Goal: Task Accomplishment & Management: Manage account settings

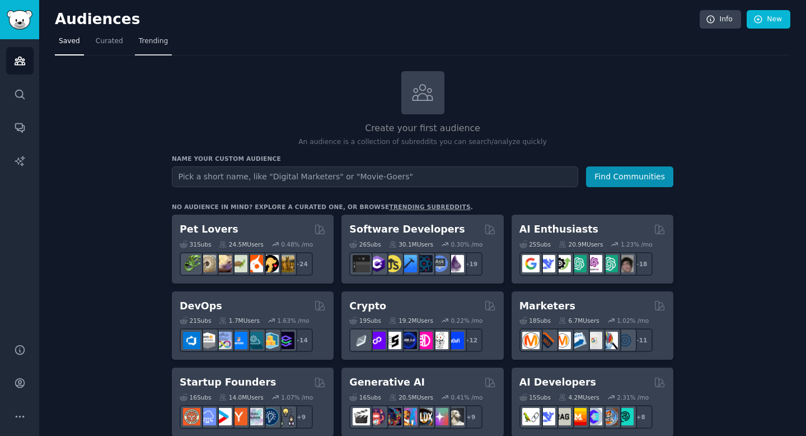
click at [147, 43] on span "Trending" at bounding box center [153, 41] width 29 height 10
click at [156, 44] on span "Trending" at bounding box center [153, 41] width 29 height 10
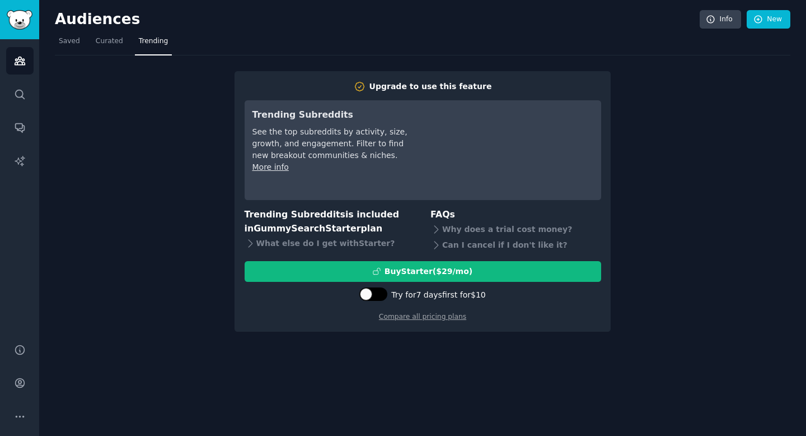
click at [376, 293] on div at bounding box center [373, 293] width 28 height 13
checkbox input "true"
click at [431, 319] on link "Compare all pricing plans" at bounding box center [422, 316] width 87 height 8
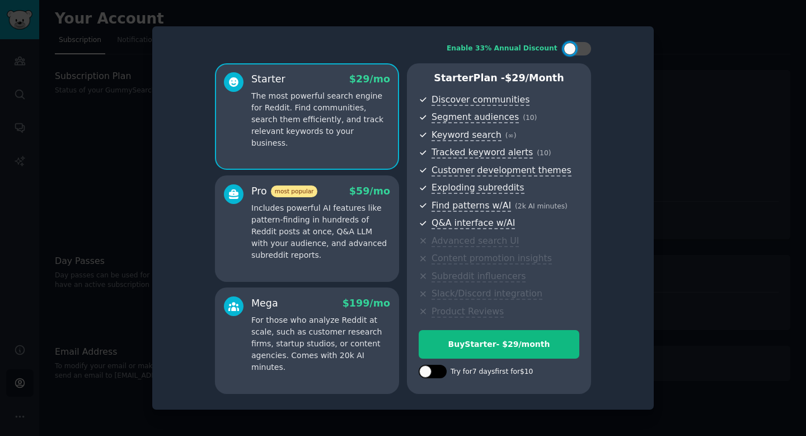
click at [438, 376] on div at bounding box center [433, 371] width 28 height 13
checkbox input "true"
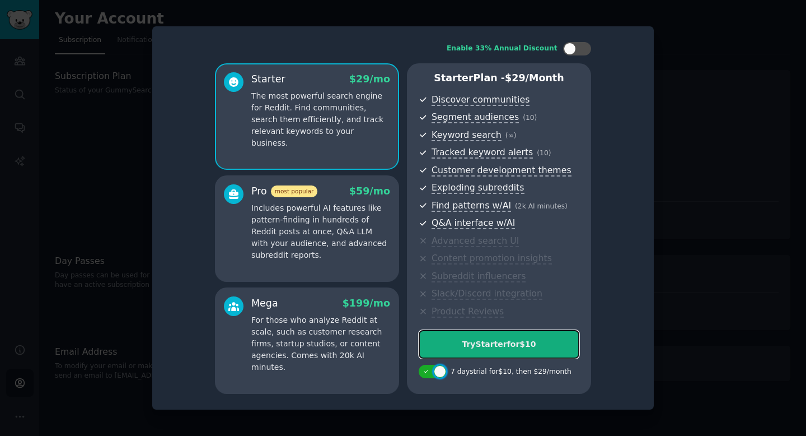
click at [480, 345] on div "Try Starter for $10" at bounding box center [499, 344] width 160 height 12
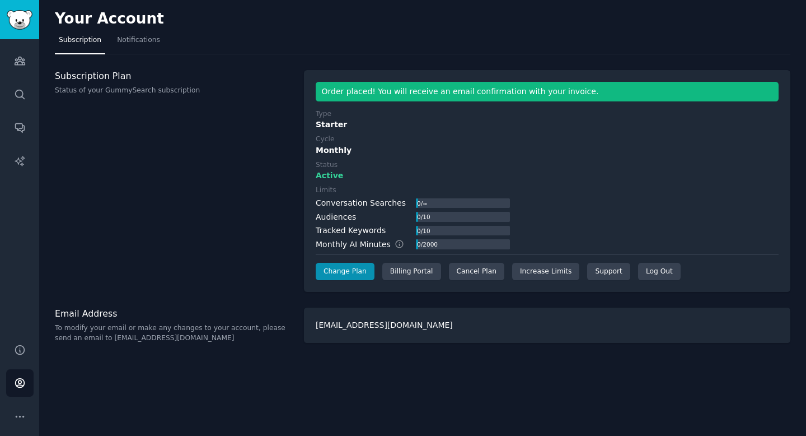
click at [254, 419] on div "Your Account Subscription Notifications Subscription Plan Status of your GummyS…" at bounding box center [422, 218] width 767 height 436
click at [20, 22] on img "Sidebar" at bounding box center [20, 20] width 26 height 20
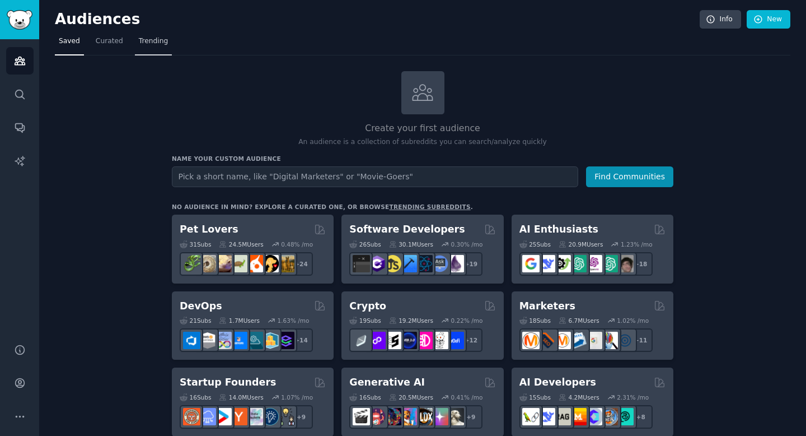
click at [155, 41] on span "Trending" at bounding box center [153, 41] width 29 height 10
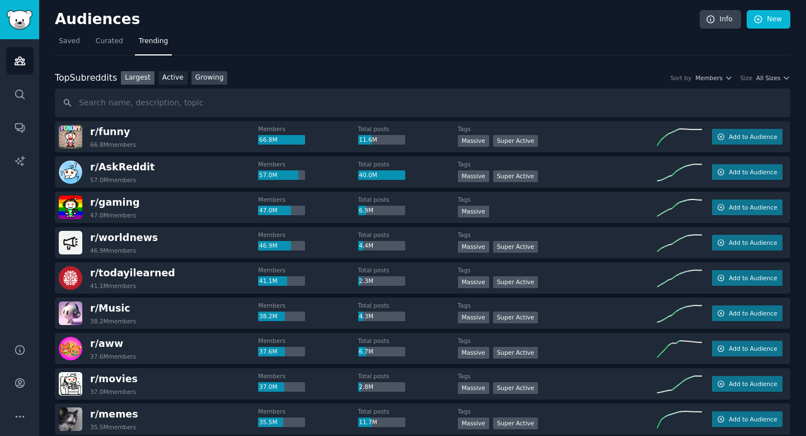
click at [200, 78] on link "Growing" at bounding box center [209, 78] width 36 height 14
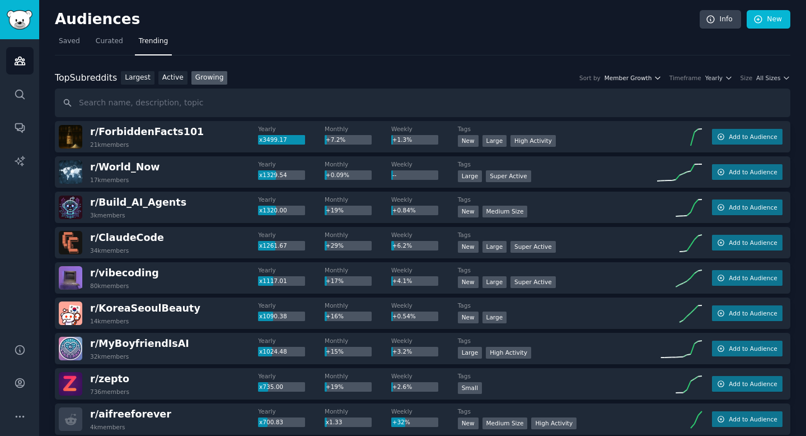
click at [649, 77] on span "Member Growth" at bounding box center [629, 78] width 48 height 8
click at [760, 79] on span "All Sizes" at bounding box center [768, 78] width 24 height 8
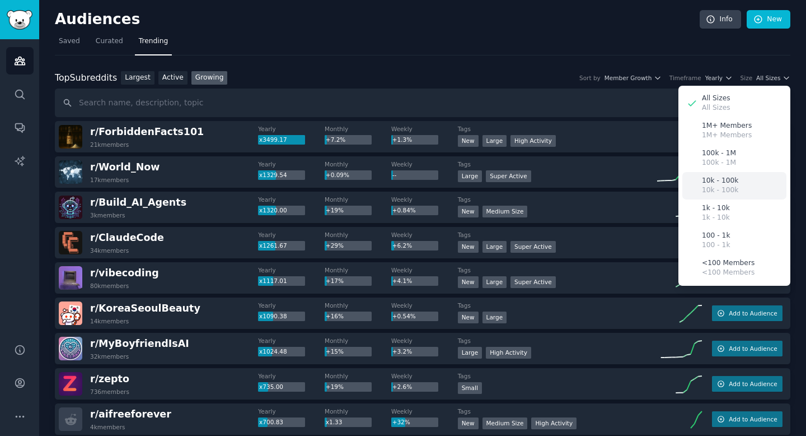
click at [713, 184] on p "10k - 100k" at bounding box center [720, 181] width 36 height 10
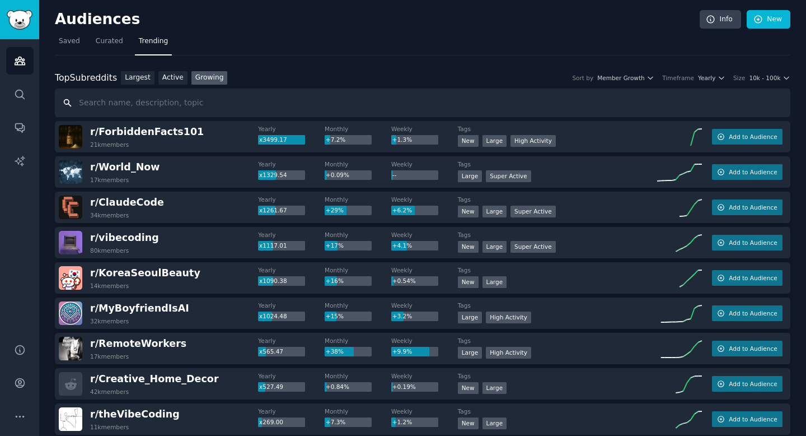
click at [197, 98] on input "text" at bounding box center [423, 102] width 736 height 29
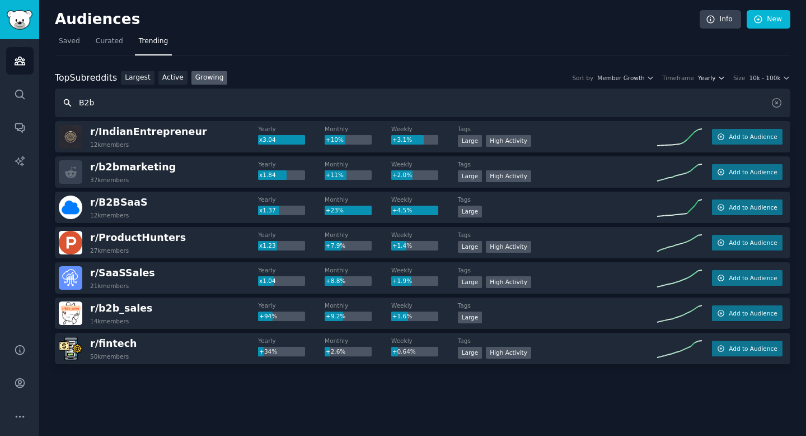
click at [713, 78] on span "Yearly" at bounding box center [706, 78] width 17 height 8
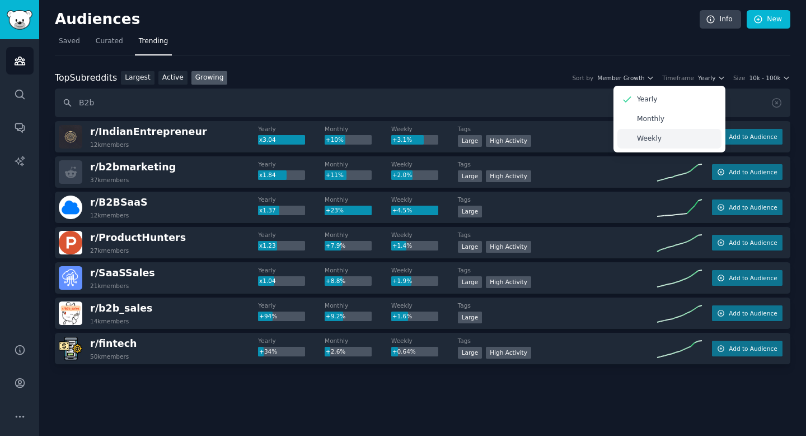
click at [653, 138] on p "Weekly" at bounding box center [649, 139] width 25 height 10
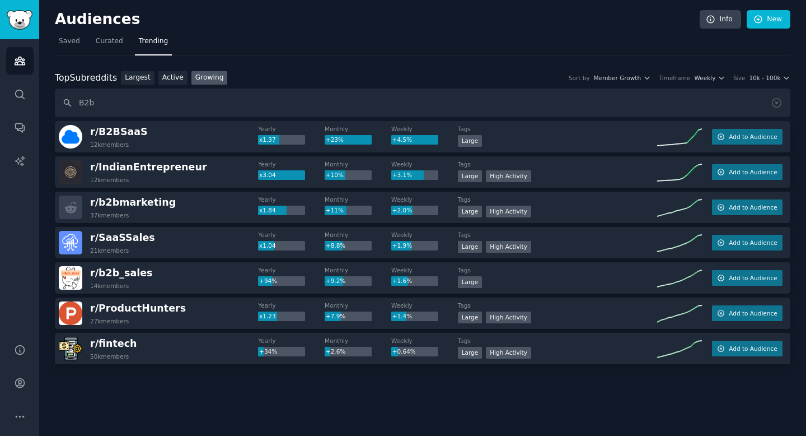
click at [602, 73] on div "Top Subreddits Top Subreddits Largest Active Growing Sort by Member Growth Time…" at bounding box center [423, 78] width 736 height 14
click at [605, 79] on span "Member Growth" at bounding box center [618, 78] width 48 height 8
click at [771, 76] on span "10k - 100k" at bounding box center [764, 78] width 31 height 8
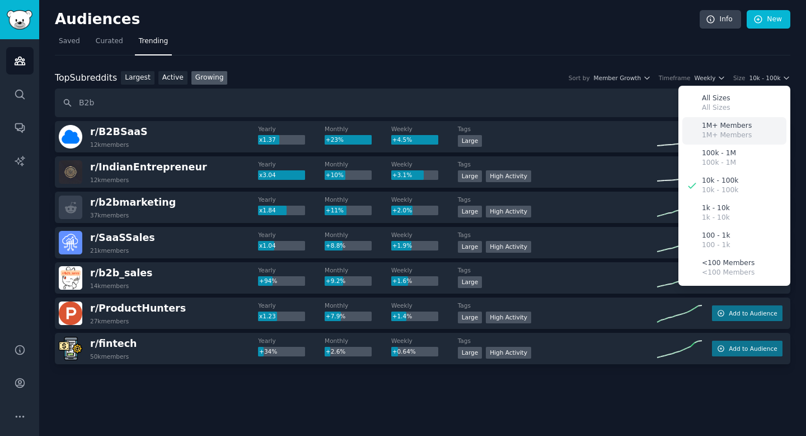
click at [723, 131] on p "1M+ Members" at bounding box center [727, 135] width 50 height 10
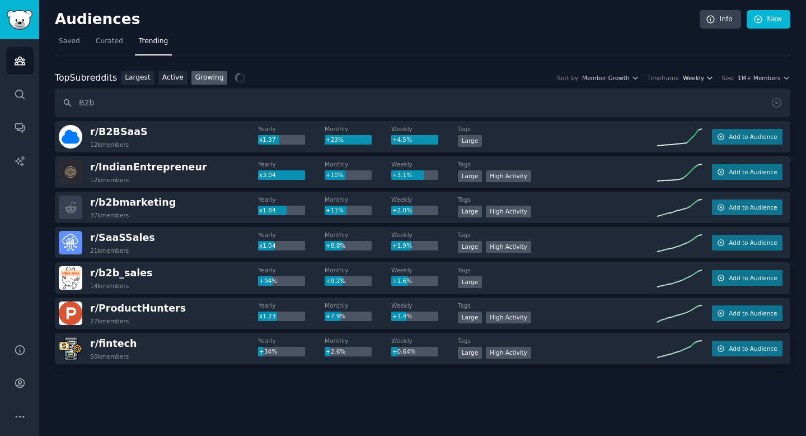
click at [687, 81] on span "Weekly" at bounding box center [693, 78] width 21 height 8
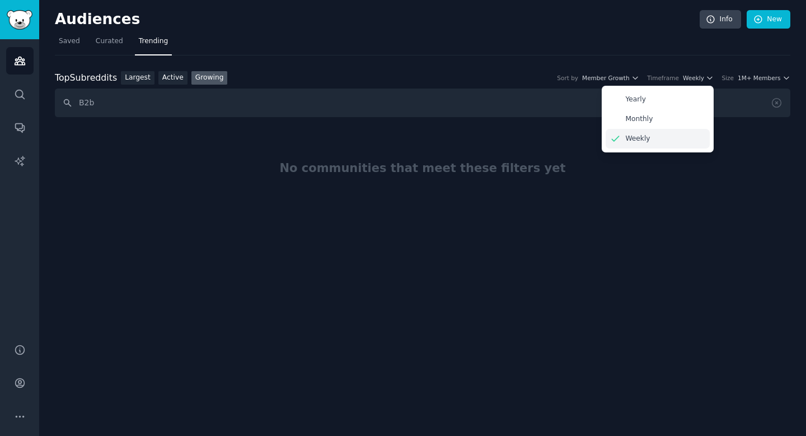
click at [643, 141] on p "Weekly" at bounding box center [637, 139] width 25 height 10
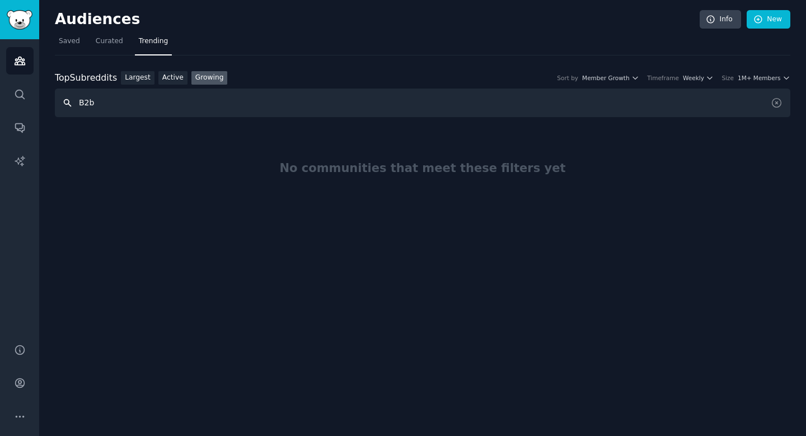
click at [461, 103] on input "B2b" at bounding box center [423, 102] width 736 height 29
click at [758, 77] on span "1M+ Members" at bounding box center [759, 78] width 43 height 8
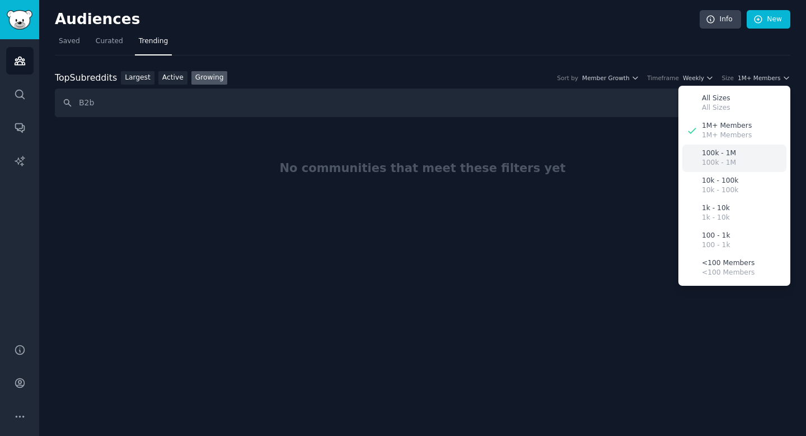
click at [726, 152] on p "100k - 1M" at bounding box center [719, 153] width 34 height 10
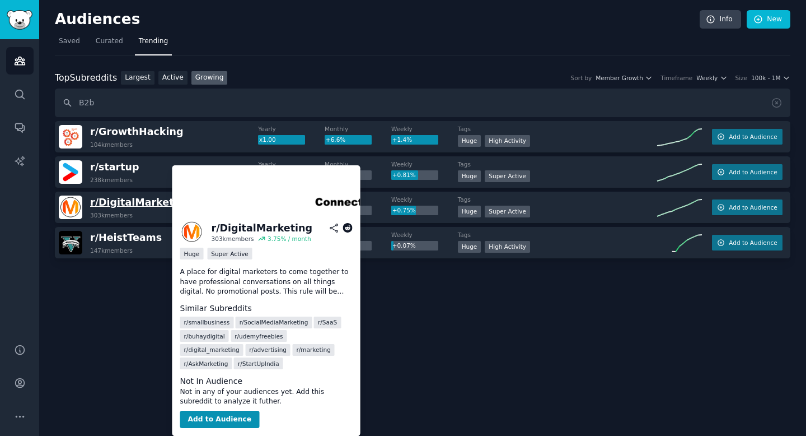
click at [129, 203] on span "r/ DigitalMarketing" at bounding box center [140, 202] width 101 height 11
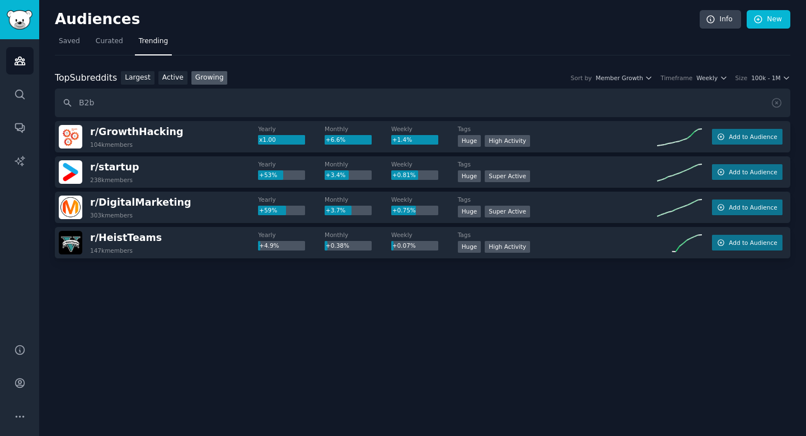
click at [765, 72] on div "Top Subreddits Top Subreddits Largest Active Growing Sort by Member Growth Time…" at bounding box center [423, 78] width 736 height 14
click at [767, 80] on span "100k - 1M" at bounding box center [765, 78] width 29 height 8
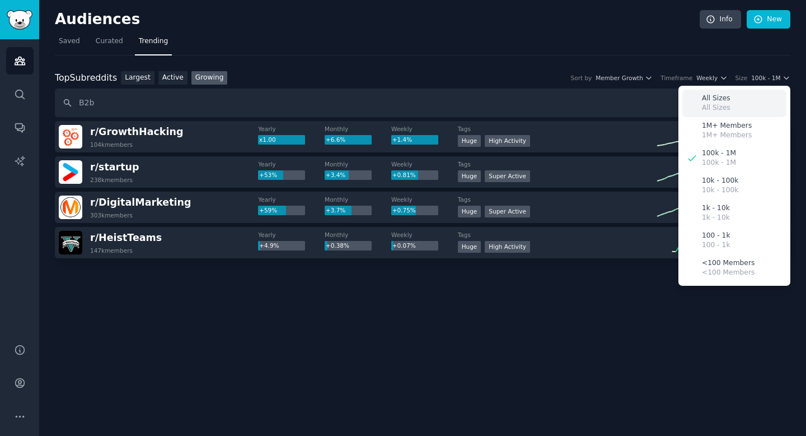
click at [733, 106] on div "All Sizes All Sizes" at bounding box center [735, 103] width 104 height 27
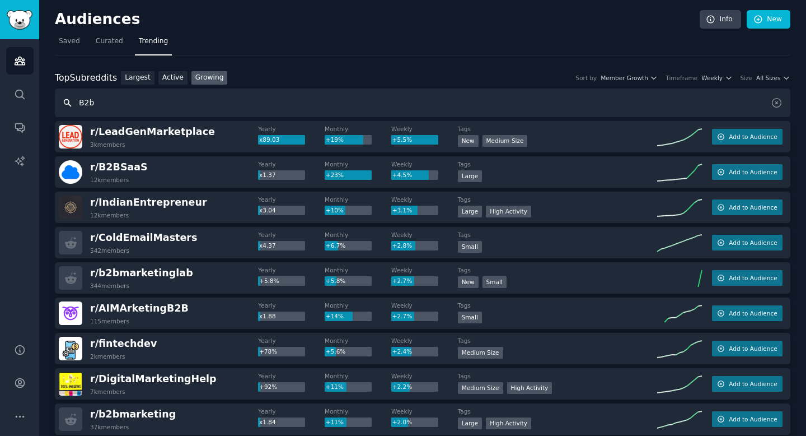
click at [236, 110] on input "B2b" at bounding box center [423, 102] width 736 height 29
click at [762, 77] on span "All Sizes" at bounding box center [768, 78] width 24 height 8
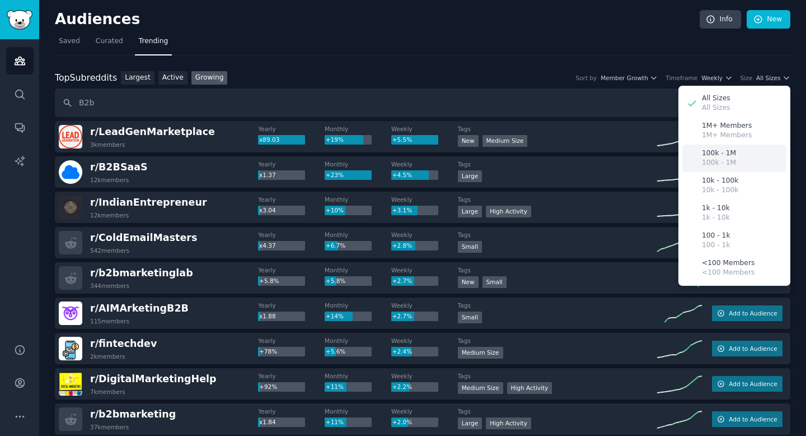
click at [730, 158] on p "100k - 1M" at bounding box center [719, 163] width 34 height 10
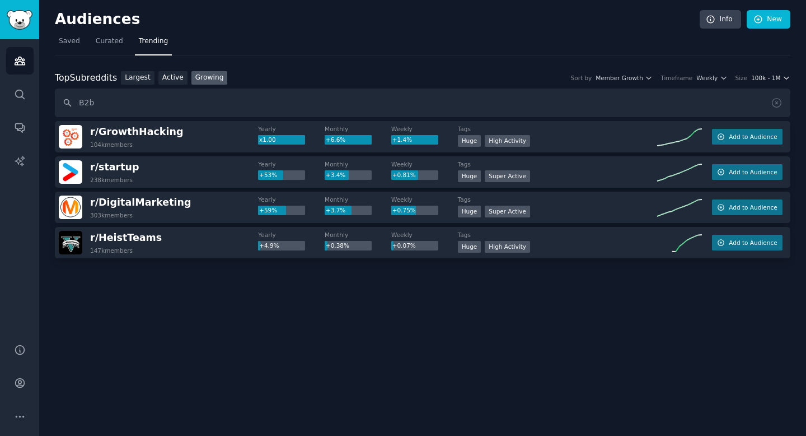
click at [770, 80] on span "100k - 1M" at bounding box center [765, 78] width 29 height 8
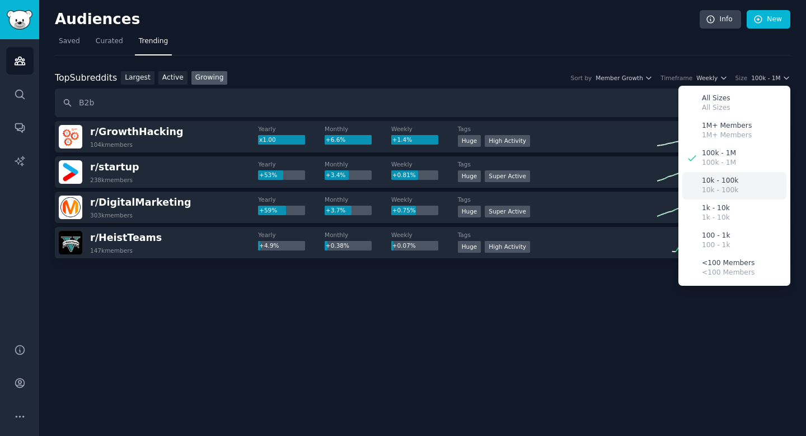
click at [716, 184] on p "10k - 100k" at bounding box center [720, 181] width 36 height 10
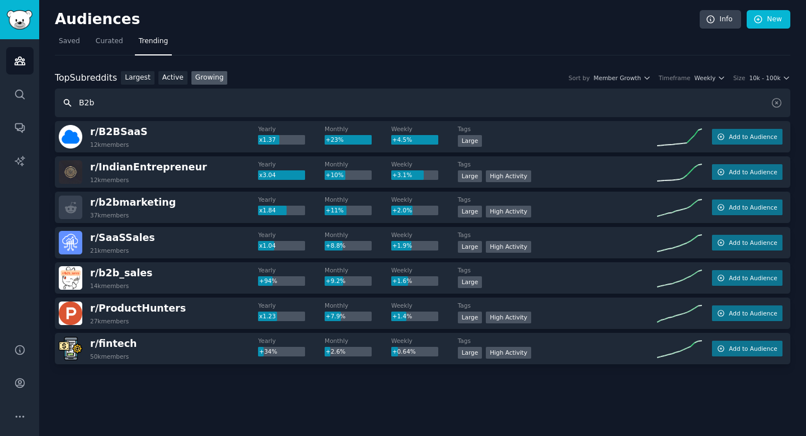
drag, startPoint x: 96, startPoint y: 103, endPoint x: 63, endPoint y: 103, distance: 33.6
click at [63, 103] on input "B2b" at bounding box center [423, 102] width 736 height 29
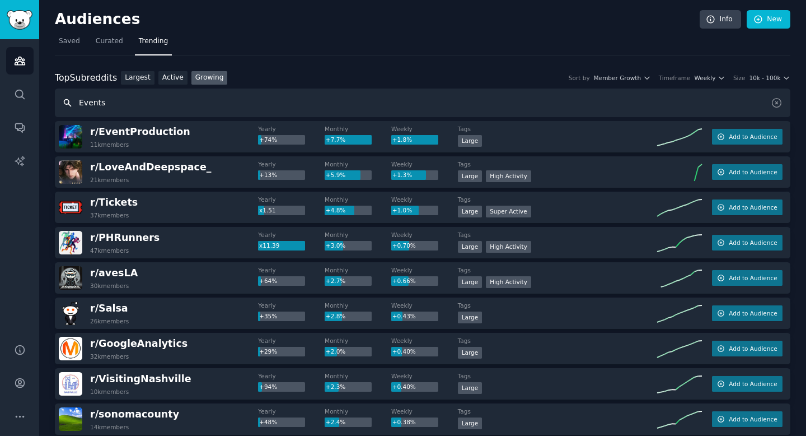
click at [80, 103] on input "Events" at bounding box center [423, 102] width 736 height 29
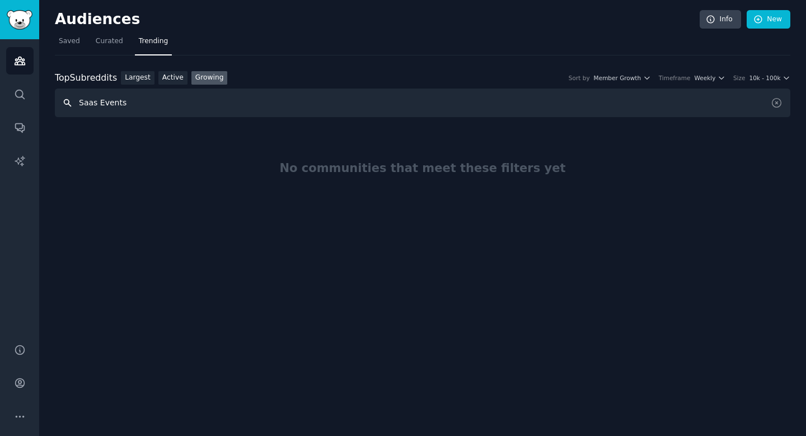
drag, startPoint x: 124, startPoint y: 101, endPoint x: 97, endPoint y: 101, distance: 26.9
click at [97, 101] on input "Saas Events" at bounding box center [423, 102] width 736 height 29
type input "Saas"
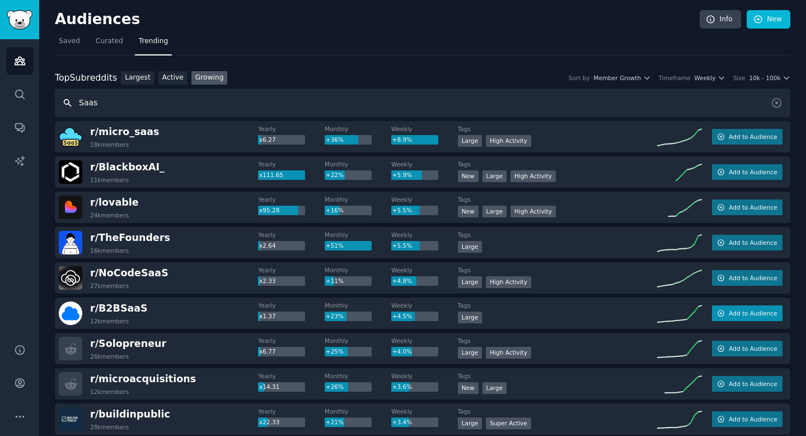
click at [741, 312] on span "Add to Audience" at bounding box center [753, 313] width 48 height 8
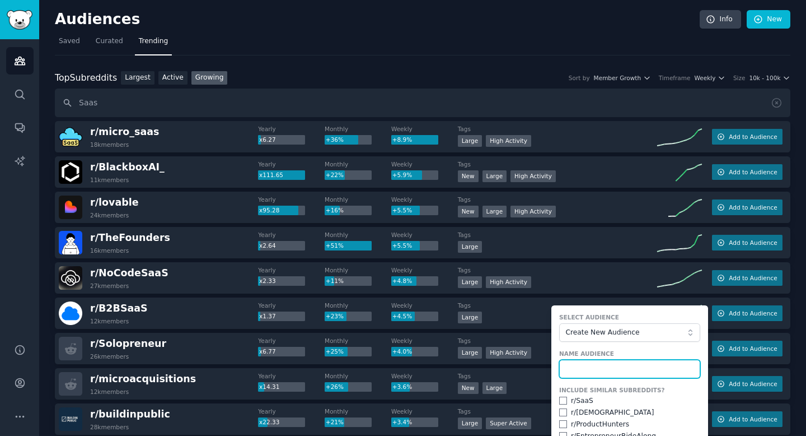
click at [608, 372] on input "text" at bounding box center [629, 368] width 141 height 19
type input "T"
type input "O"
click at [576, 367] on input "SOLORTUS" at bounding box center [629, 368] width 141 height 19
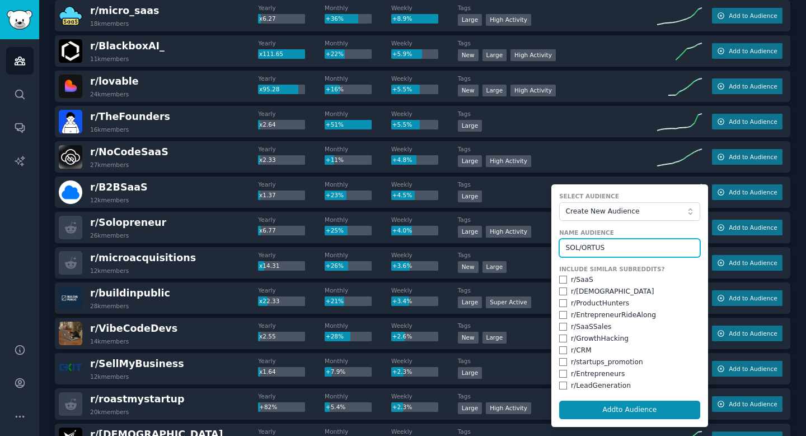
scroll to position [129, 0]
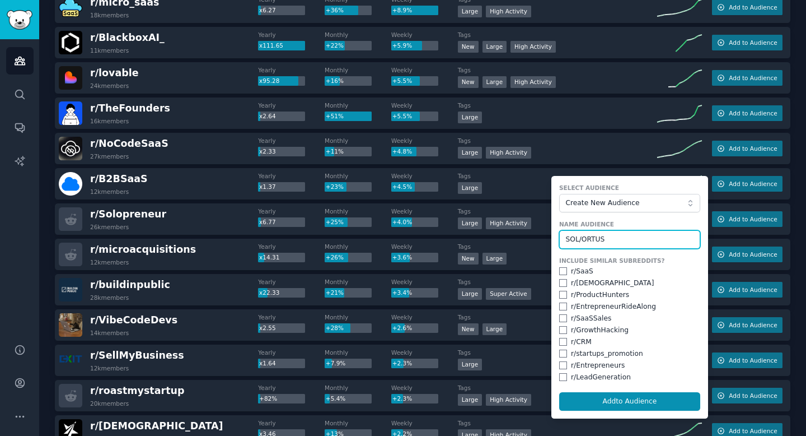
type input "SOL/ORTUS"
click at [560, 272] on input "checkbox" at bounding box center [563, 271] width 8 height 8
checkbox input "true"
click at [562, 281] on input "checkbox" at bounding box center [563, 283] width 8 height 8
checkbox input "true"
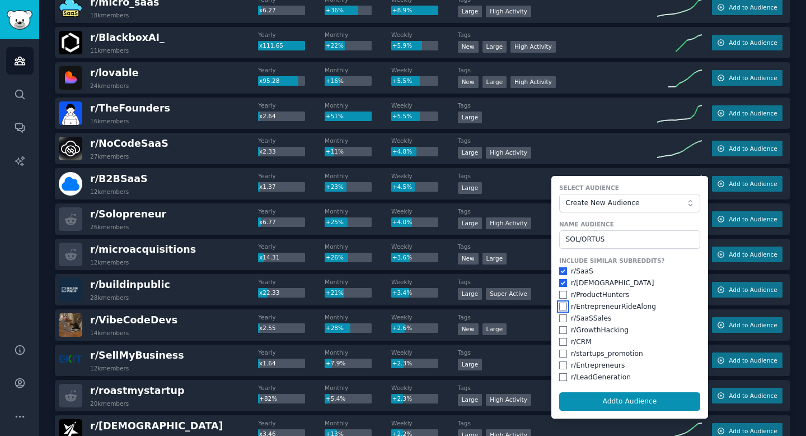
click at [562, 306] on input "checkbox" at bounding box center [563, 306] width 8 height 8
checkbox input "true"
click at [563, 318] on input "checkbox" at bounding box center [563, 318] width 8 height 8
checkbox input "true"
click at [562, 329] on input "checkbox" at bounding box center [563, 330] width 8 height 8
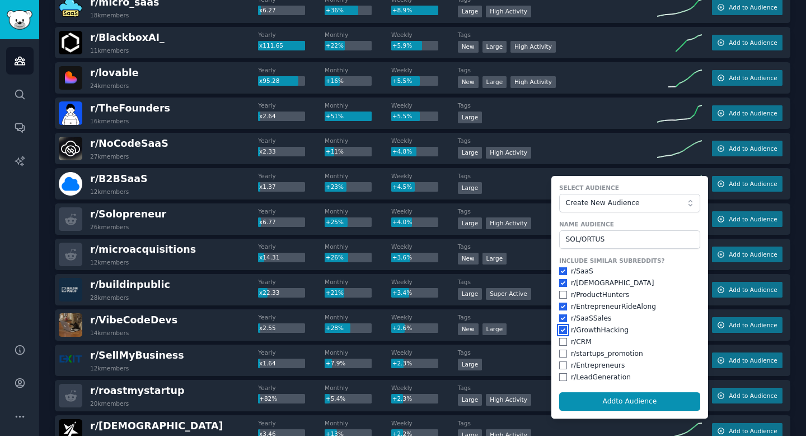
checkbox input "true"
click at [562, 342] on input "checkbox" at bounding box center [563, 342] width 8 height 8
checkbox input "true"
click at [562, 354] on input "checkbox" at bounding box center [563, 353] width 8 height 8
checkbox input "true"
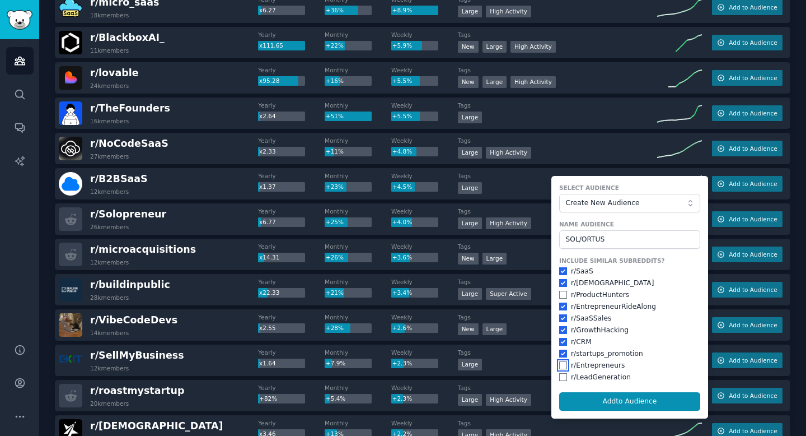
click at [562, 367] on input "checkbox" at bounding box center [563, 365] width 8 height 8
checkbox input "true"
click at [563, 376] on input "checkbox" at bounding box center [563, 377] width 8 height 8
checkbox input "true"
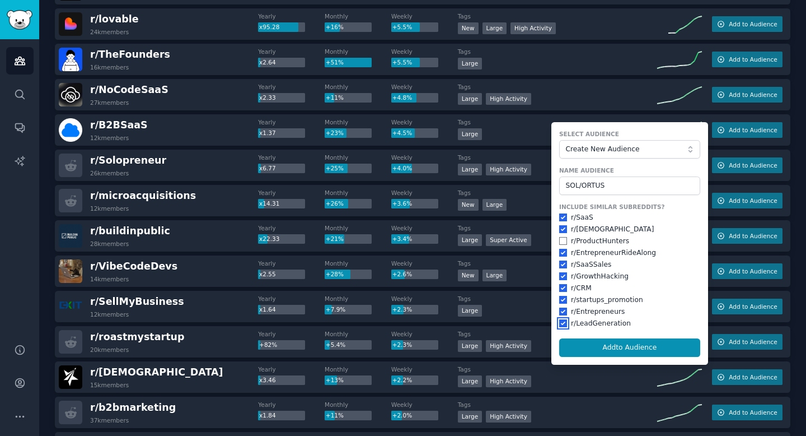
scroll to position [206, 0]
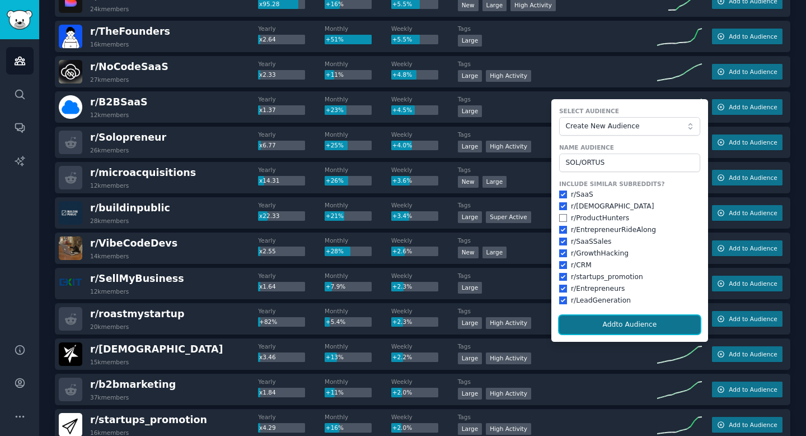
click at [596, 321] on button "Add to Audience" at bounding box center [629, 324] width 141 height 19
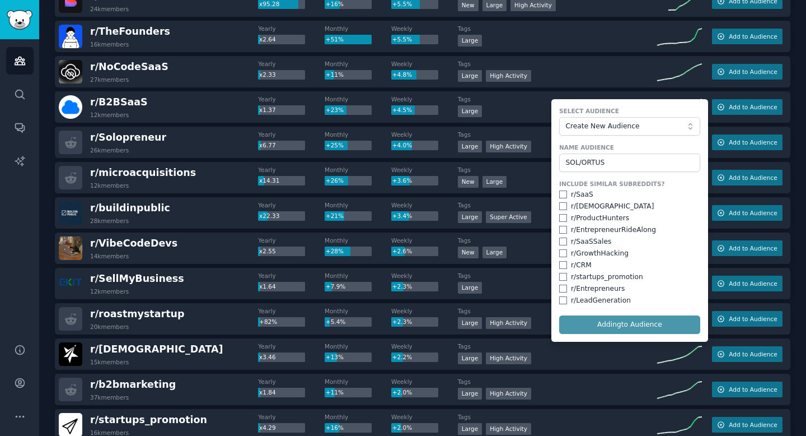
checkbox input "false"
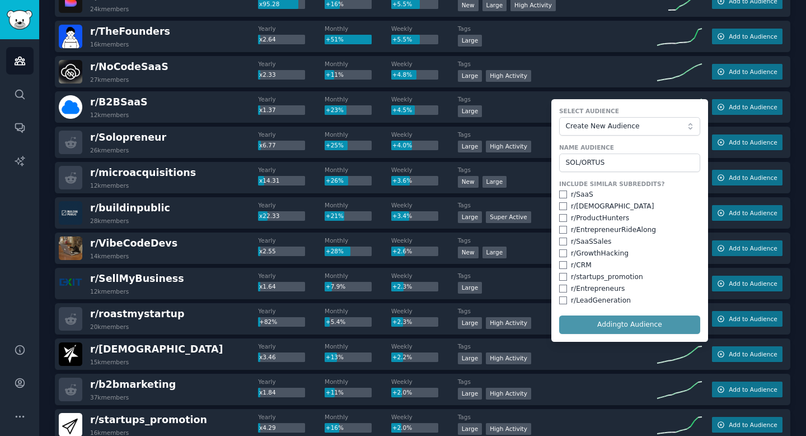
checkbox input "false"
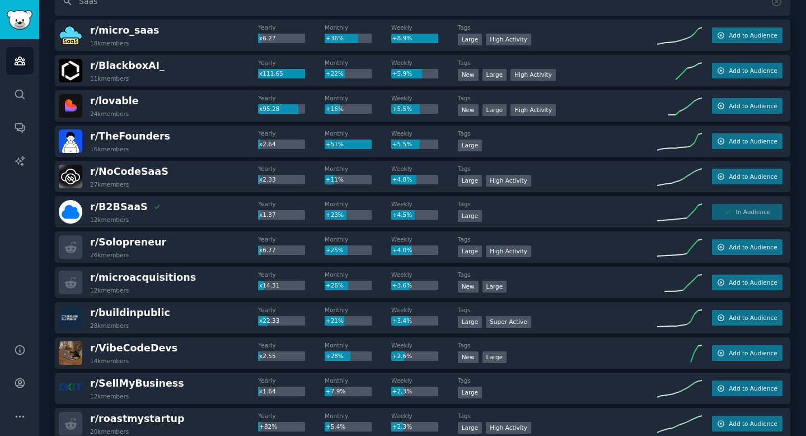
scroll to position [0, 0]
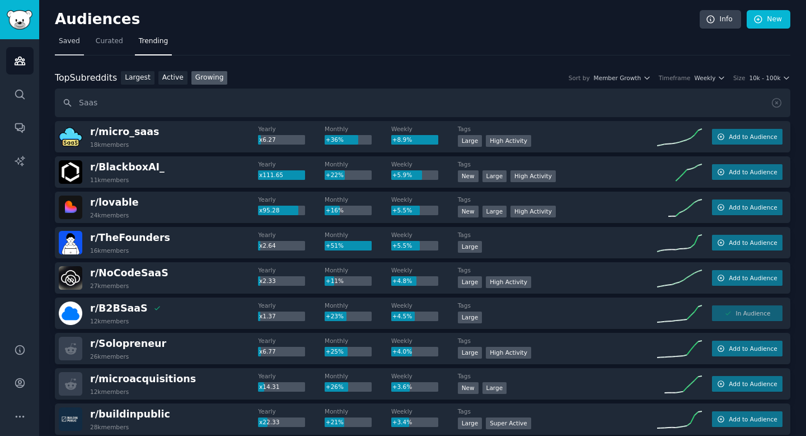
click at [62, 36] on span "Saved" at bounding box center [69, 41] width 21 height 10
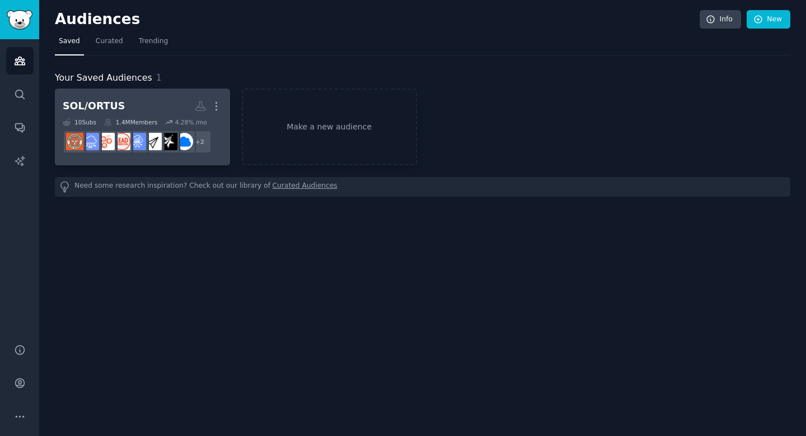
click at [169, 102] on h2 "SOL/ORTUS More" at bounding box center [143, 106] width 160 height 20
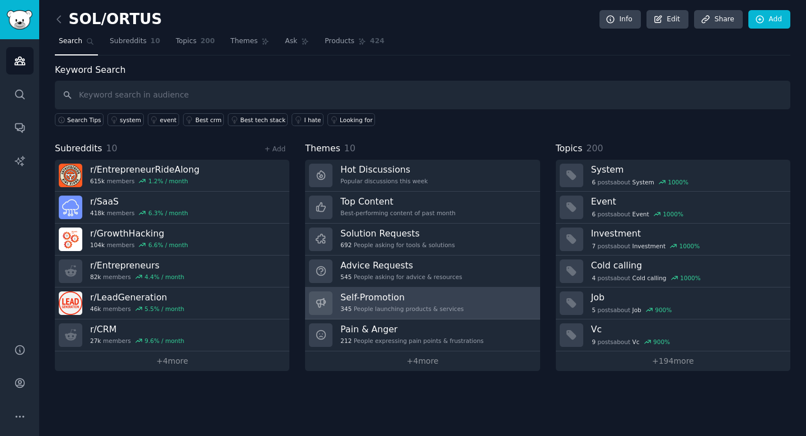
click at [372, 297] on h3 "Self-Promotion" at bounding box center [401, 297] width 123 height 12
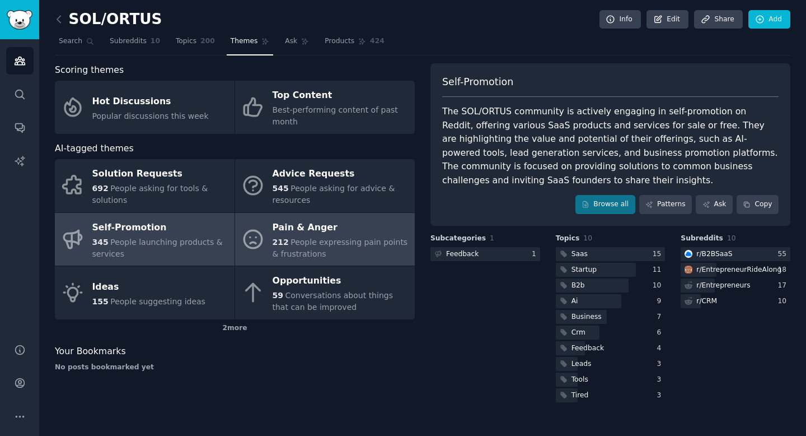
click at [332, 239] on span "People expressing pain points & frustrations" at bounding box center [341, 247] width 136 height 21
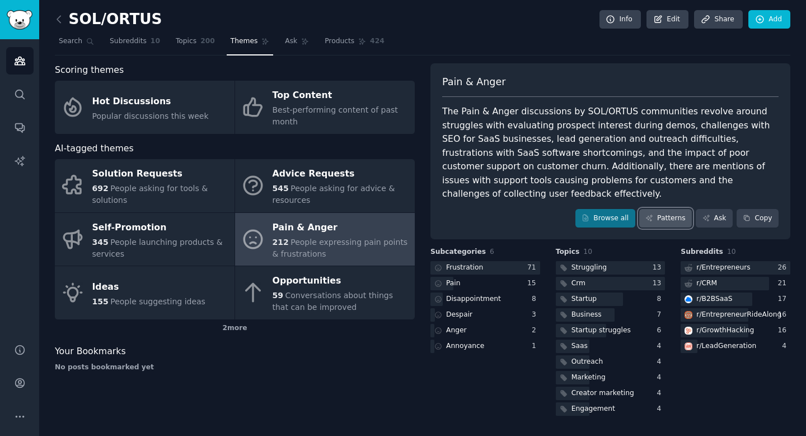
click at [666, 209] on link "Patterns" at bounding box center [665, 218] width 53 height 19
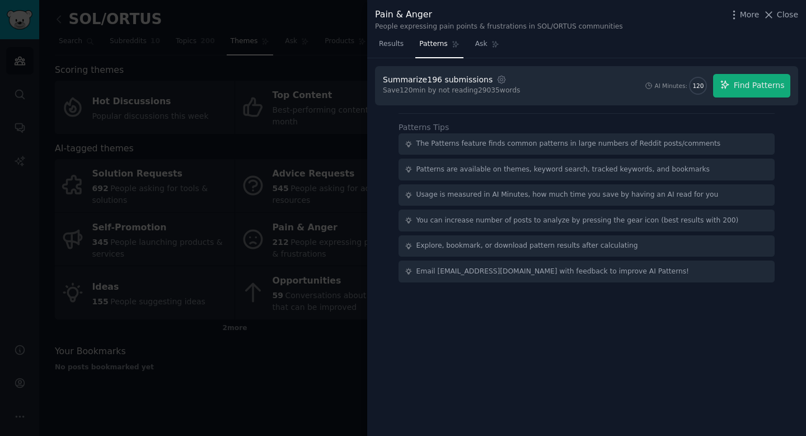
click at [588, 88] on div "Summarize 196 submissions Settings Save 120 min by not reading 29035 words AI M…" at bounding box center [587, 86] width 408 height 24
click at [746, 84] on span "Find Patterns" at bounding box center [759, 86] width 51 height 12
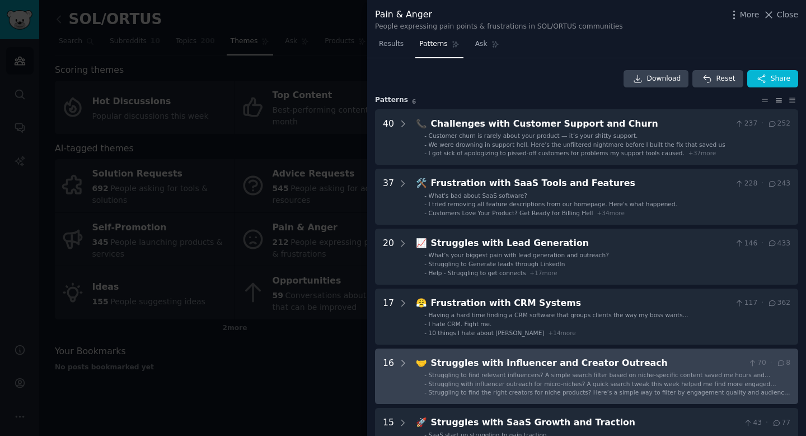
click at [479, 372] on span "Struggling to find relevant influencers? A simple search filter based on niche-…" at bounding box center [600, 378] width 342 height 15
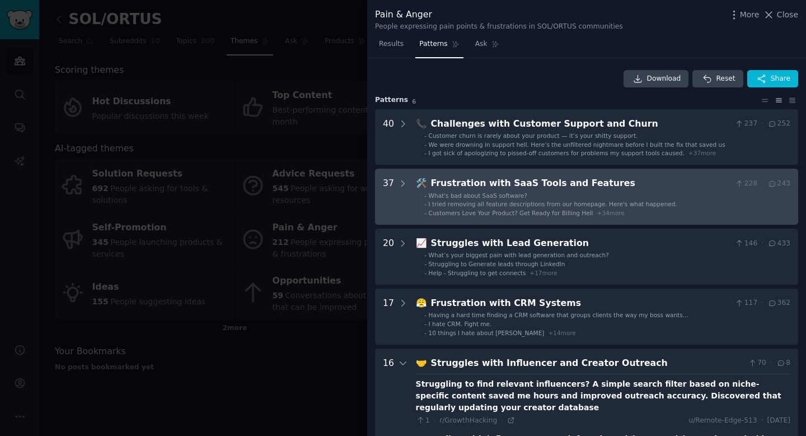
click at [534, 203] on span "I tried removing all feature descriptions from our homepage. Here's what happen…" at bounding box center [553, 203] width 249 height 7
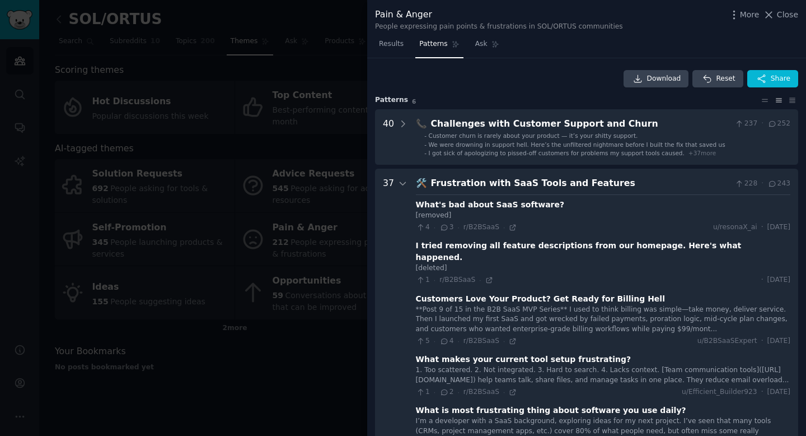
click at [504, 84] on div "Download Reset Share" at bounding box center [586, 79] width 423 height 18
click at [434, 41] on span "Patterns" at bounding box center [433, 44] width 28 height 10
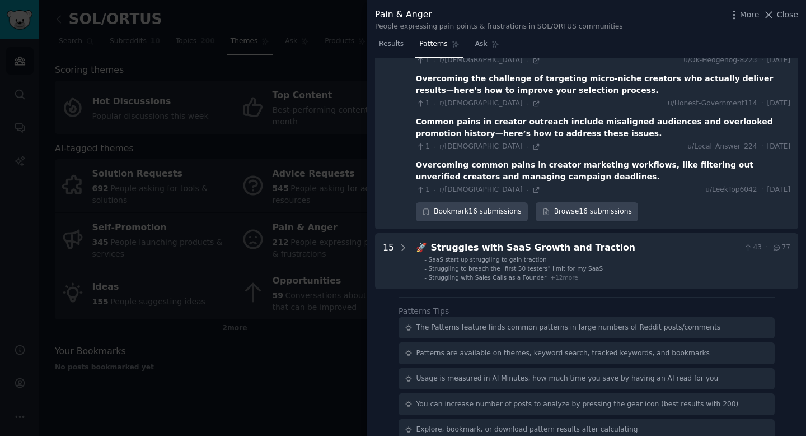
scroll to position [3005, 0]
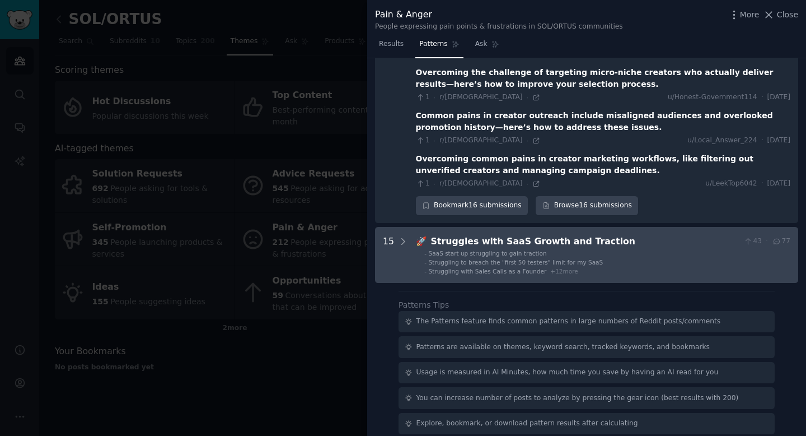
click at [568, 249] on li "- SaaS start up struggling to gain traction" at bounding box center [607, 253] width 366 height 8
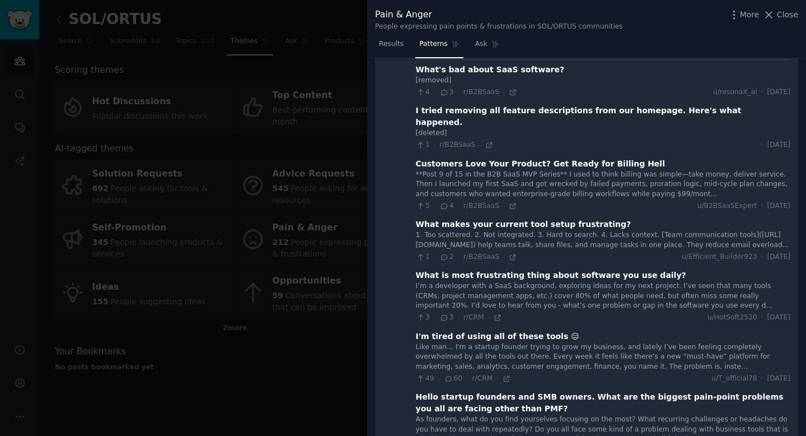
scroll to position [0, 0]
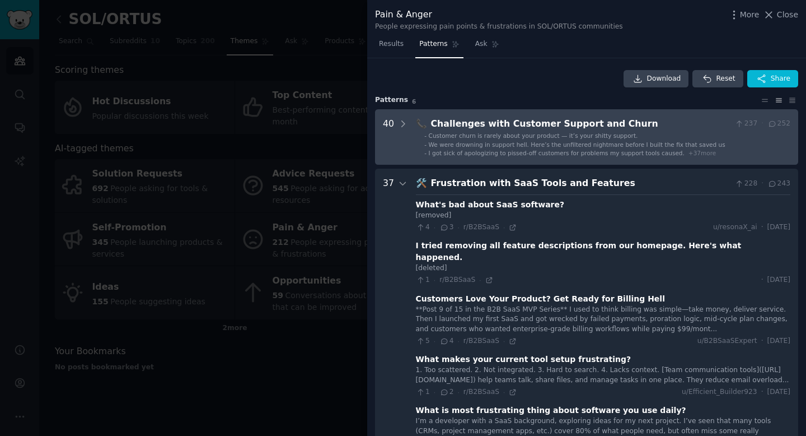
click at [540, 128] on div "Challenges with Customer Support and Churn" at bounding box center [581, 124] width 300 height 14
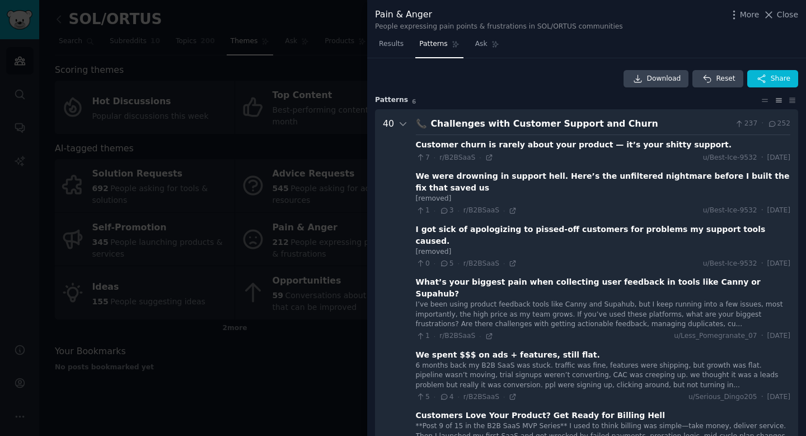
scroll to position [51, 0]
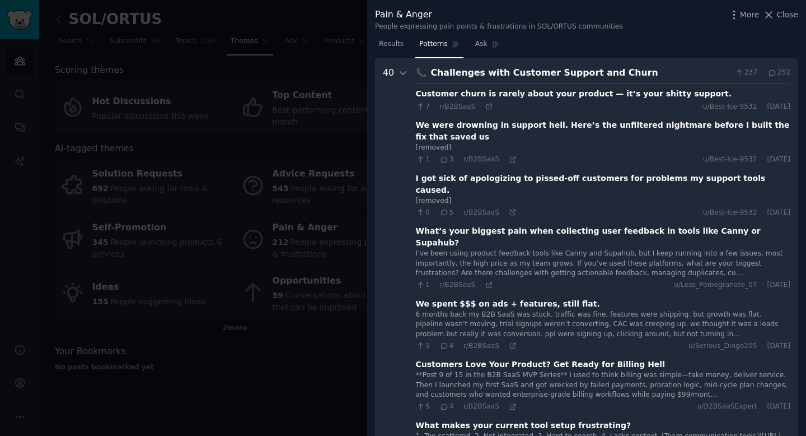
click at [551, 74] on div "Challenges with Customer Support and Churn" at bounding box center [581, 73] width 300 height 14
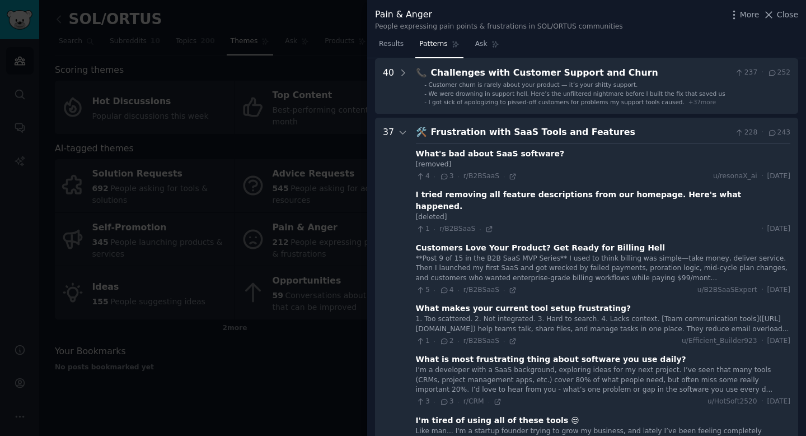
click at [521, 129] on div "Frustration with SaaS Tools and Features" at bounding box center [581, 132] width 300 height 14
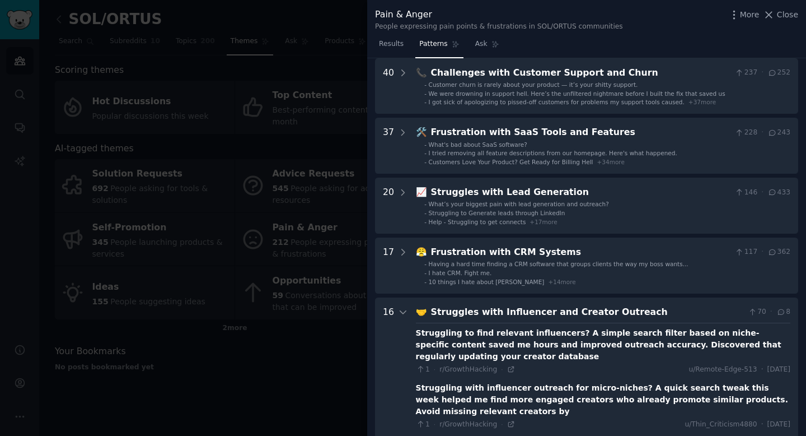
click at [324, 54] on div at bounding box center [403, 218] width 806 height 436
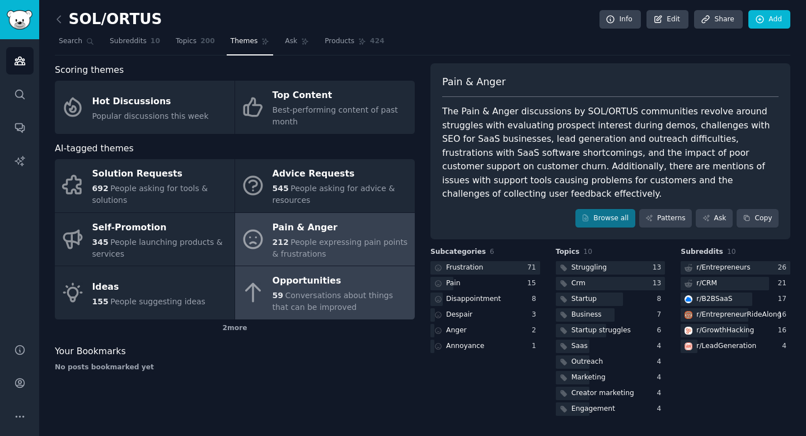
click at [285, 273] on div "Opportunities" at bounding box center [341, 281] width 137 height 18
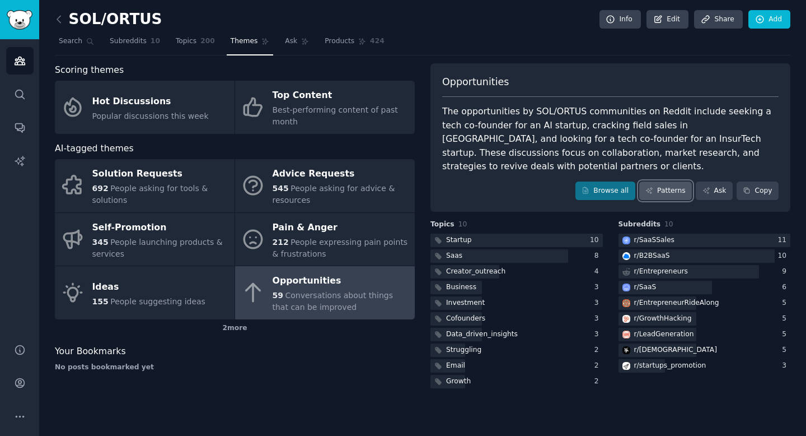
click at [662, 181] on link "Patterns" at bounding box center [665, 190] width 53 height 19
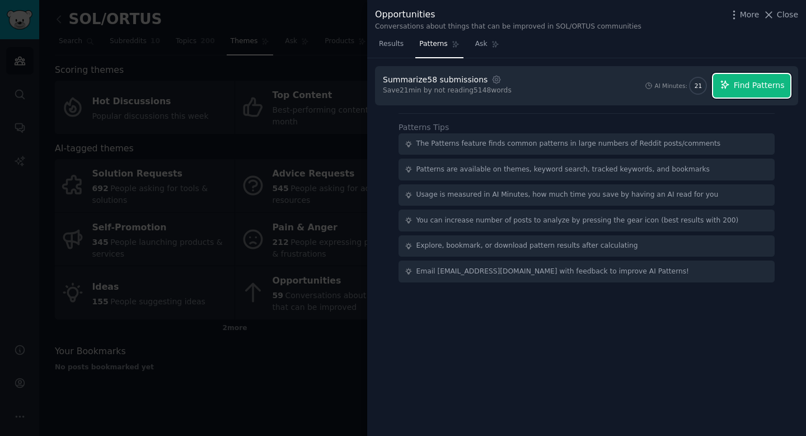
click at [739, 80] on span "Find Patterns" at bounding box center [759, 86] width 51 height 12
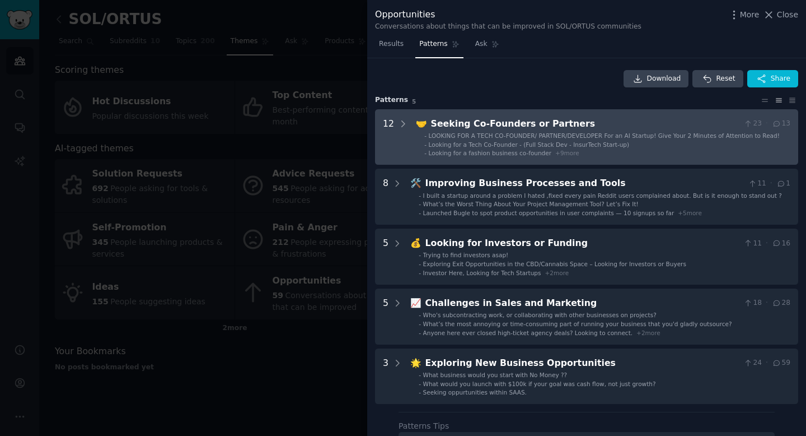
click at [577, 141] on span "Looking for a Tech Co-Founder - (Full Stack Dev - InsurTech Start-up)" at bounding box center [529, 144] width 201 height 7
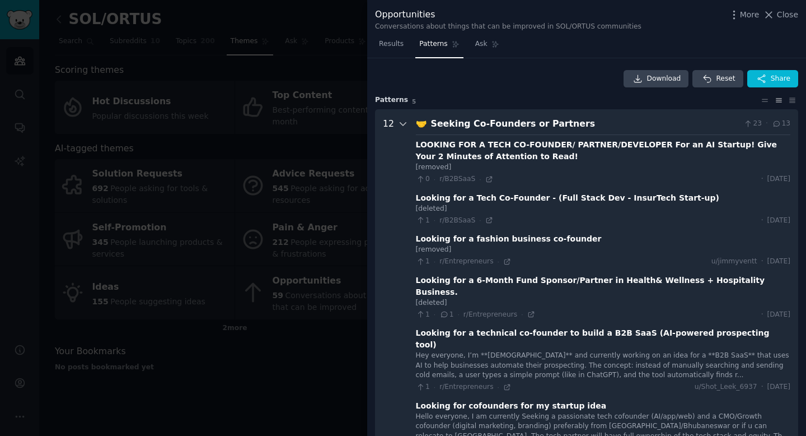
click at [400, 123] on icon at bounding box center [403, 124] width 6 height 3
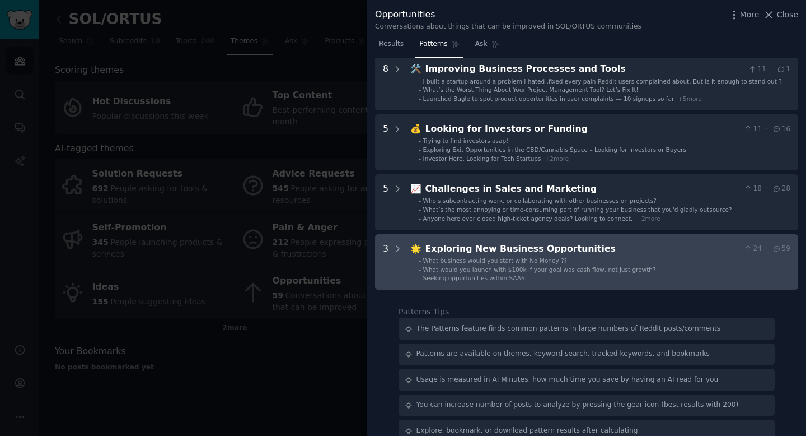
click at [446, 244] on div "Exploring New Business Opportunities" at bounding box center [583, 249] width 314 height 14
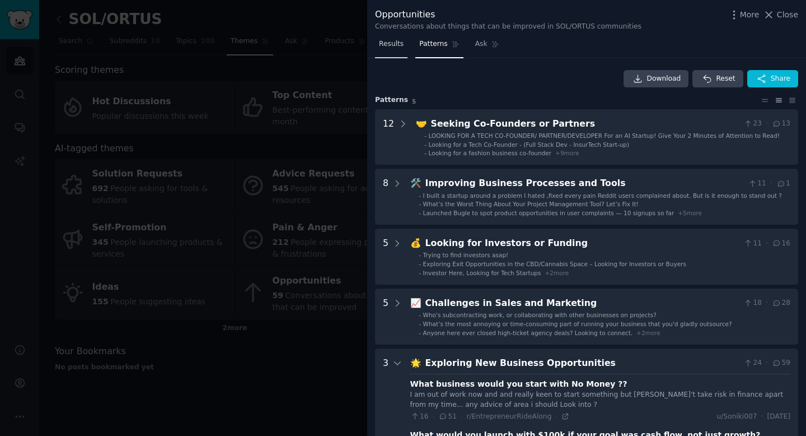
click at [384, 44] on span "Results" at bounding box center [391, 44] width 25 height 10
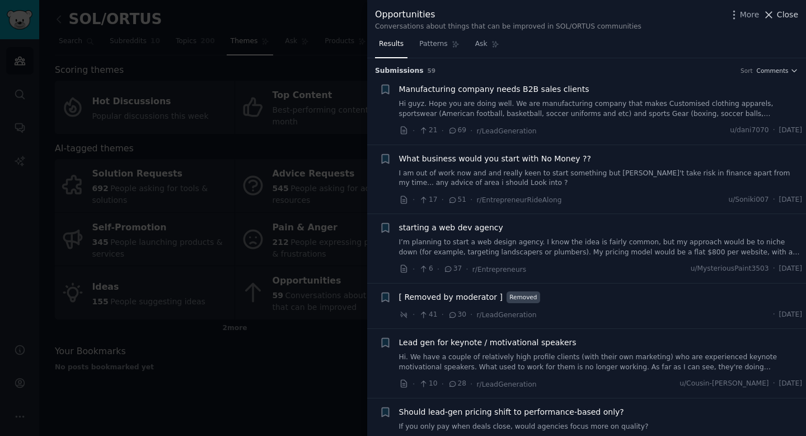
click at [788, 16] on span "Close" at bounding box center [787, 15] width 21 height 12
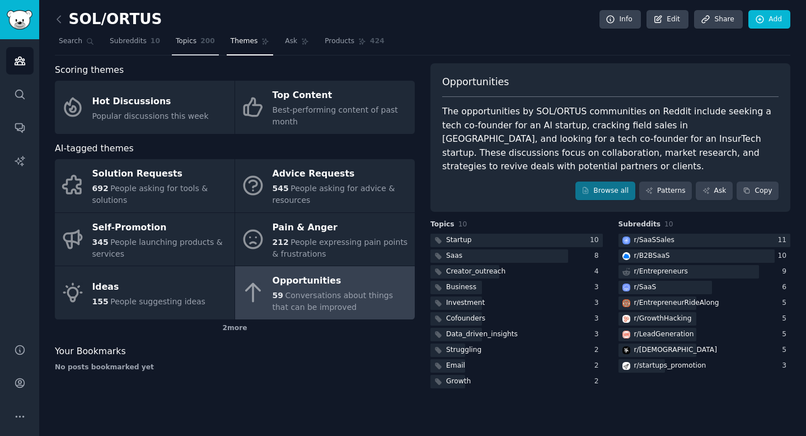
click at [181, 45] on span "Topics" at bounding box center [186, 41] width 21 height 10
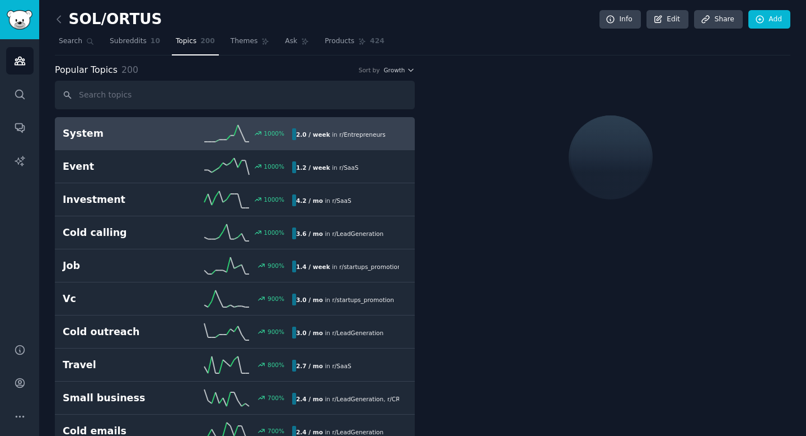
click at [222, 50] on nav "Search Subreddits 10 Topics 200 Themes Ask Products 424" at bounding box center [423, 43] width 736 height 23
click at [251, 49] on link "Themes" at bounding box center [250, 43] width 47 height 23
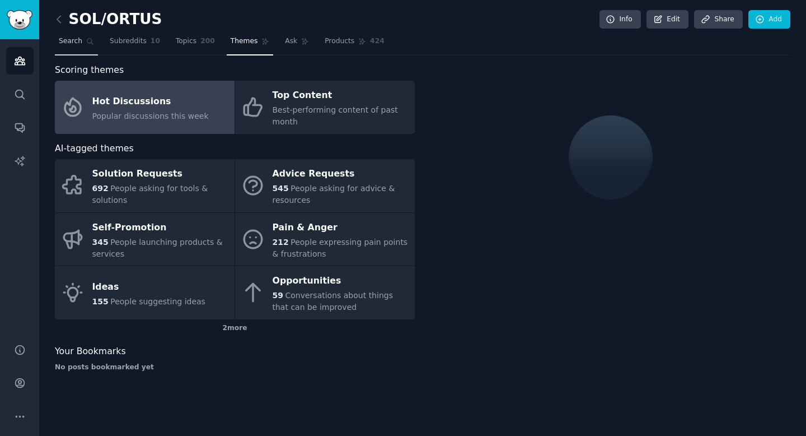
click at [75, 39] on span "Search" at bounding box center [71, 41] width 24 height 10
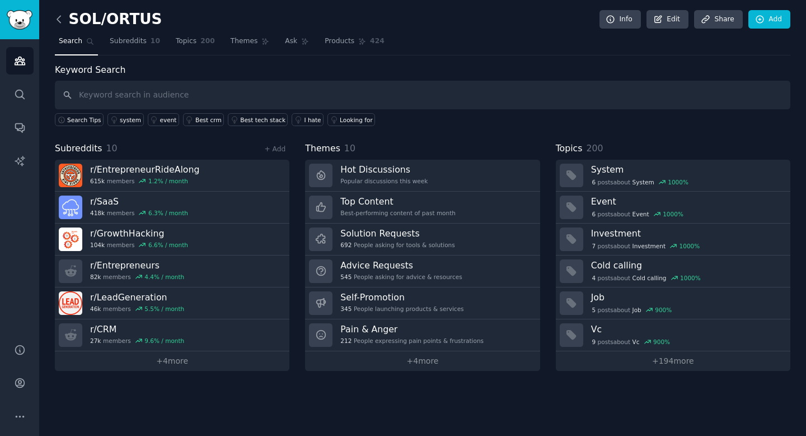
click at [57, 16] on icon at bounding box center [59, 19] width 12 height 12
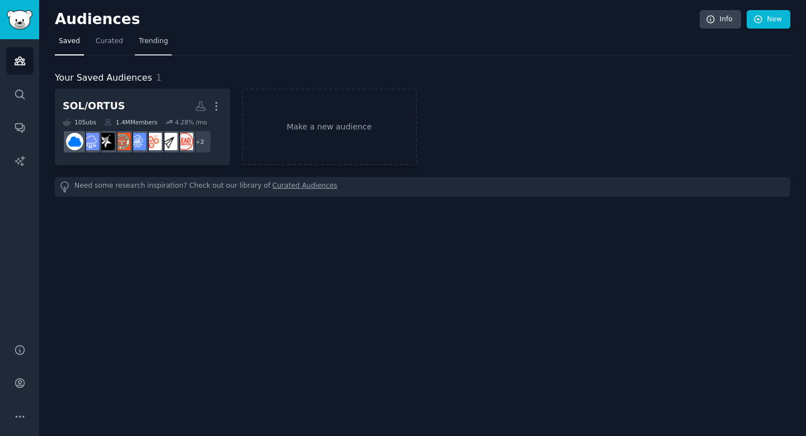
click at [157, 40] on span "Trending" at bounding box center [153, 41] width 29 height 10
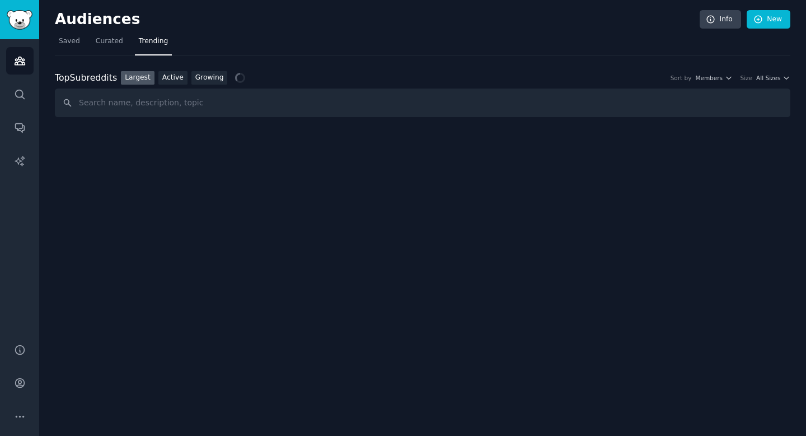
click at [230, 106] on input "text" at bounding box center [423, 102] width 736 height 29
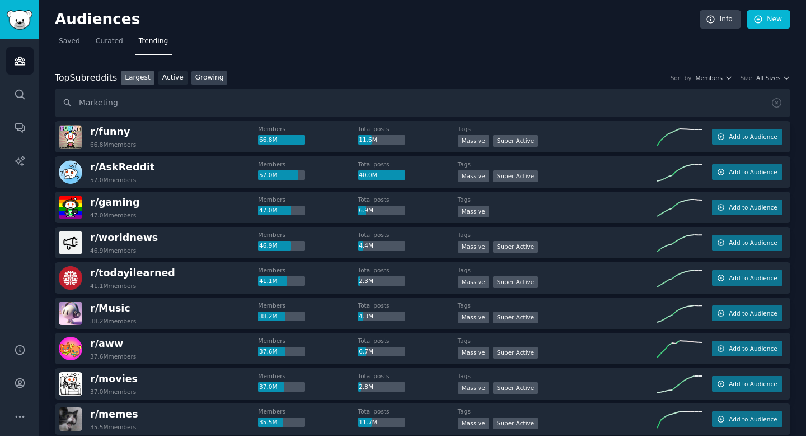
click at [212, 78] on link "Growing" at bounding box center [209, 78] width 36 height 14
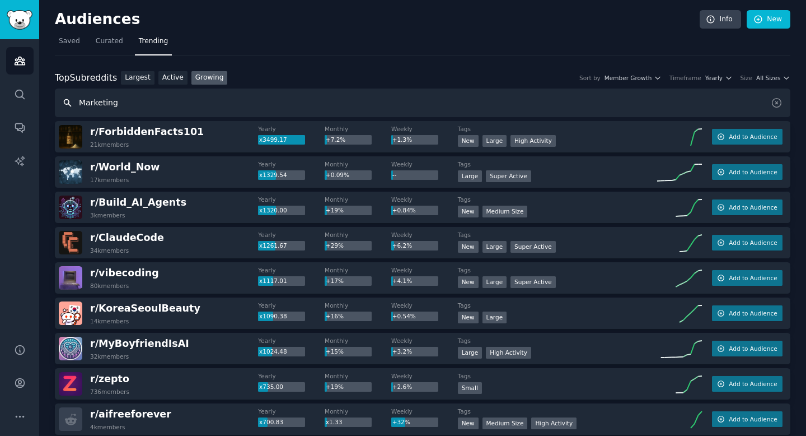
click at [174, 106] on input "Marketing" at bounding box center [423, 102] width 736 height 29
click at [759, 82] on div "Top Subreddits Top Subreddits Largest Active Growing Sort by Member Growth Time…" at bounding box center [423, 78] width 736 height 14
click at [765, 76] on span "All Sizes" at bounding box center [768, 78] width 24 height 8
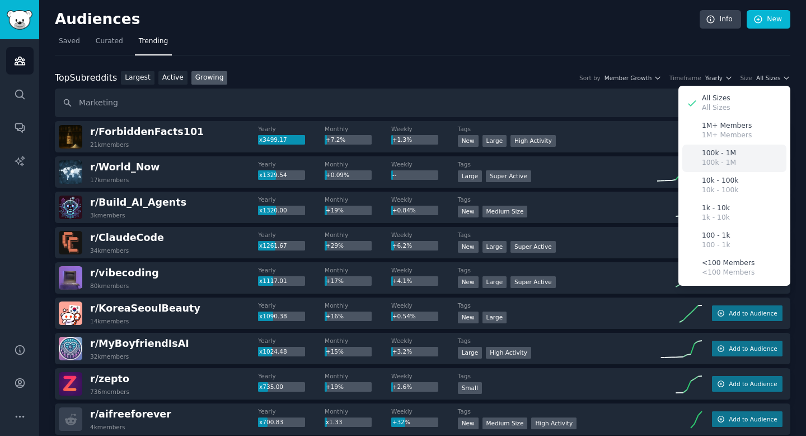
click at [734, 151] on div "100k - 1M 100k - 1M" at bounding box center [735, 157] width 104 height 27
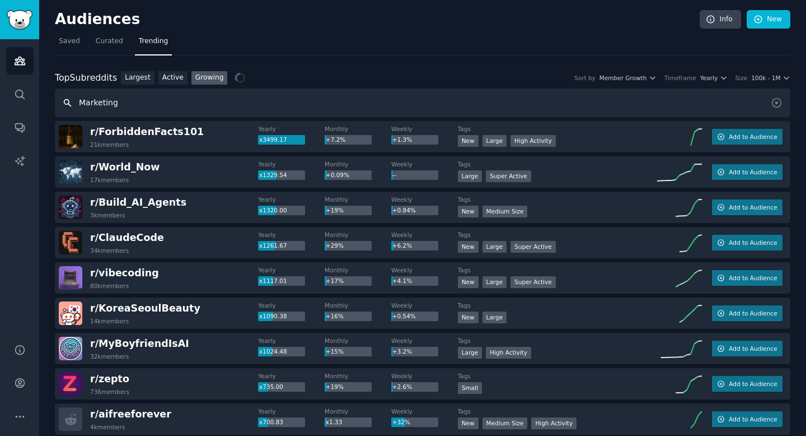
click at [251, 104] on input "Marketing" at bounding box center [423, 102] width 736 height 29
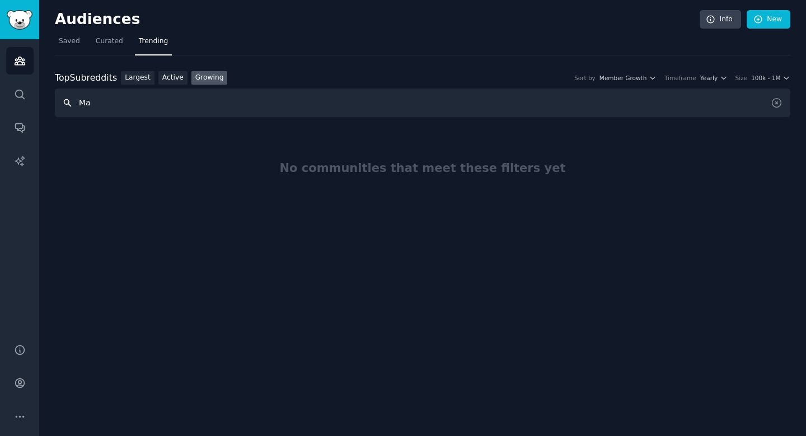
type input "M"
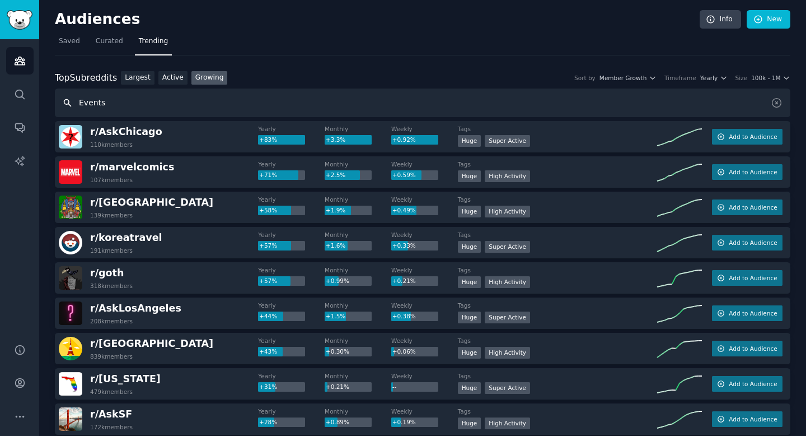
click at [232, 105] on input "Events" at bounding box center [423, 102] width 736 height 29
click at [75, 101] on input "Events" at bounding box center [423, 102] width 736 height 29
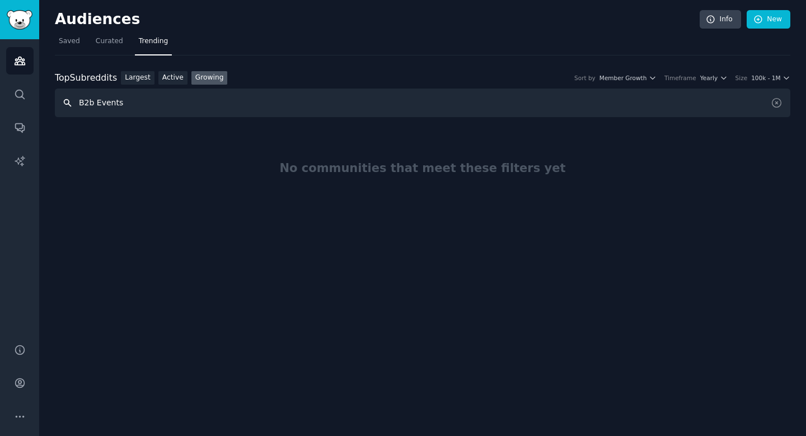
drag, startPoint x: 120, startPoint y: 101, endPoint x: 62, endPoint y: 99, distance: 58.3
click at [62, 100] on input "B2b Events" at bounding box center [423, 102] width 736 height 29
type input "Marketing"
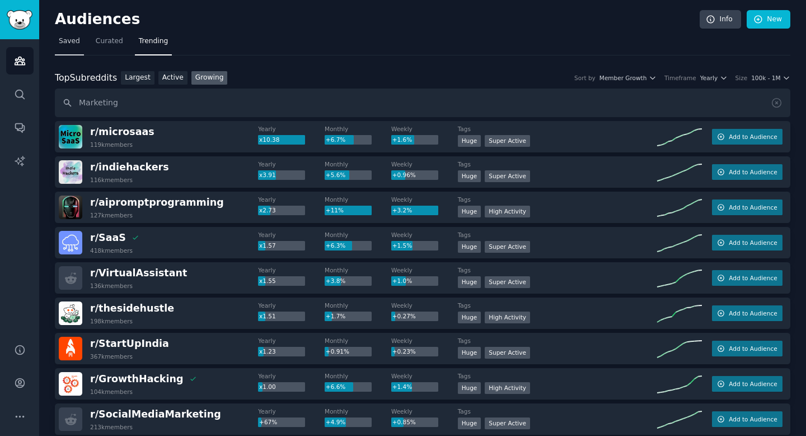
click at [63, 40] on span "Saved" at bounding box center [69, 41] width 21 height 10
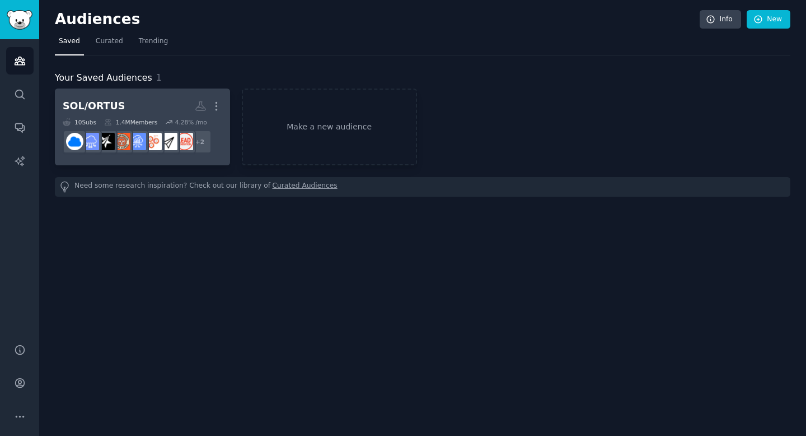
click at [128, 100] on h2 "SOL/ORTUS More" at bounding box center [143, 106] width 160 height 20
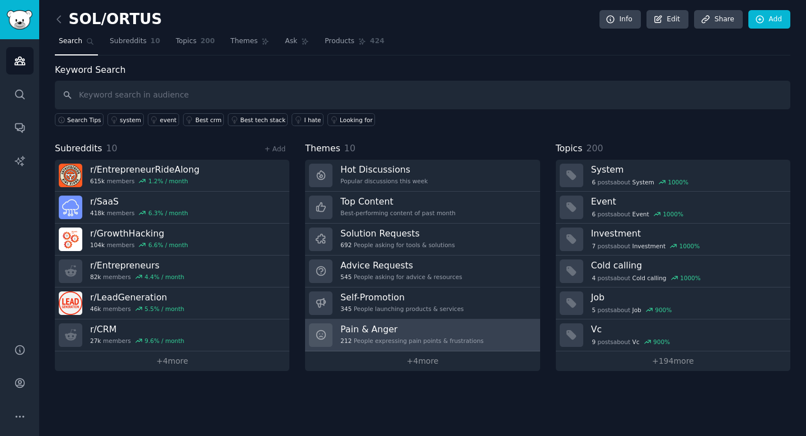
click at [357, 337] on div "212 People expressing pain points & frustrations" at bounding box center [411, 341] width 143 height 8
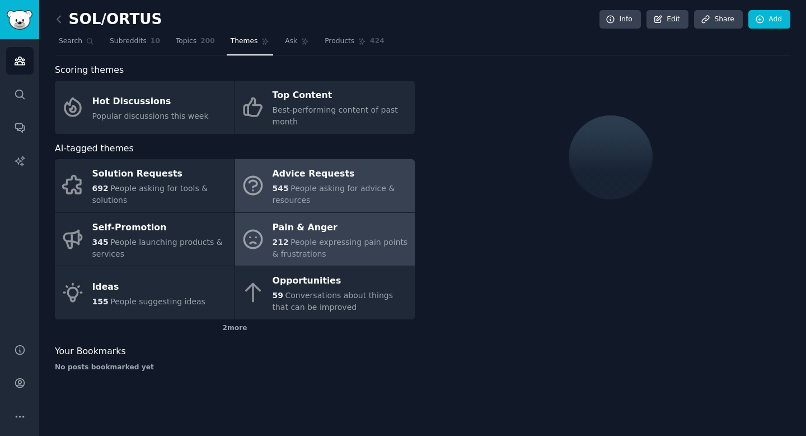
click at [330, 185] on span "People asking for advice & resources" at bounding box center [334, 194] width 123 height 21
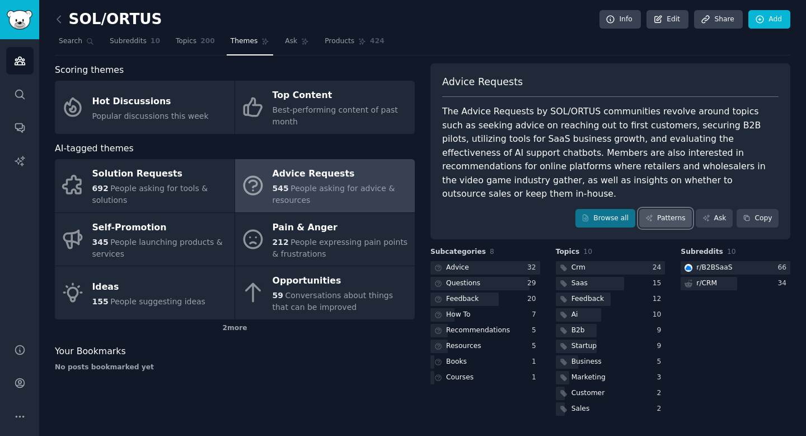
click at [670, 209] on link "Patterns" at bounding box center [665, 218] width 53 height 19
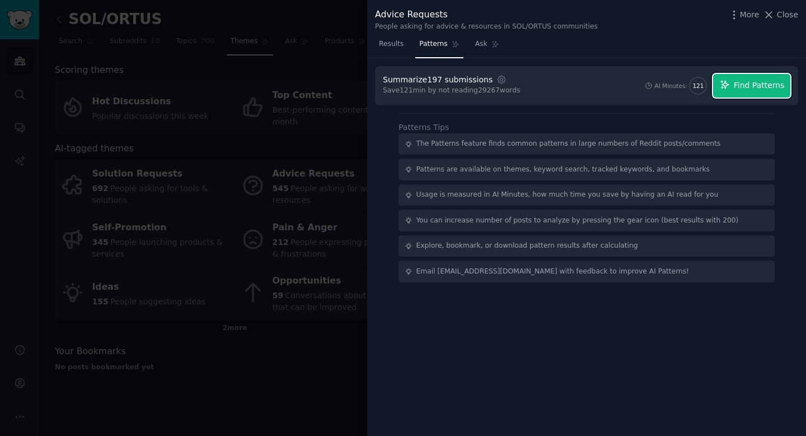
click at [750, 88] on span "Find Patterns" at bounding box center [759, 86] width 51 height 12
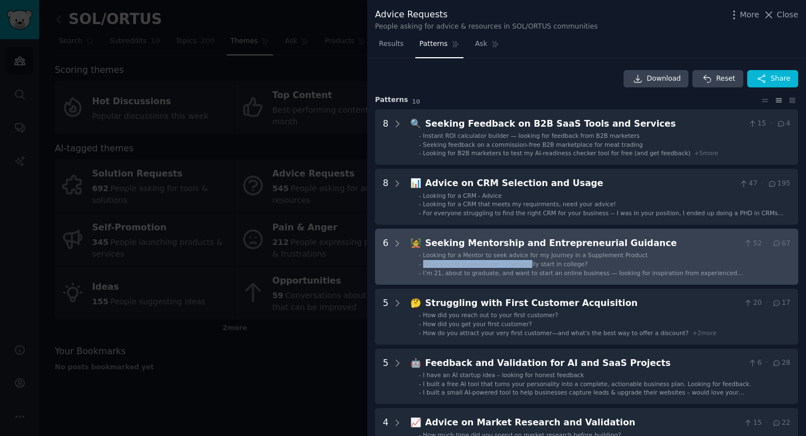
click at [528, 260] on div "What kind of business can I realistically start in college?" at bounding box center [505, 264] width 165 height 8
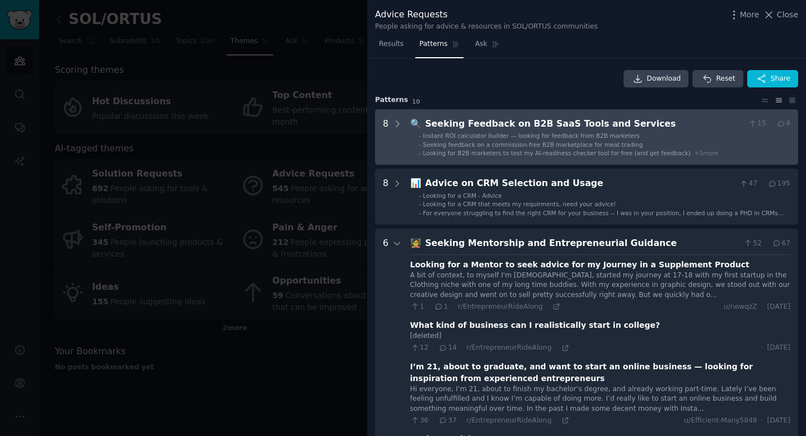
click at [554, 146] on span "Seeking feedback on a commission-free B2B marketplace for meat trading" at bounding box center [533, 144] width 220 height 7
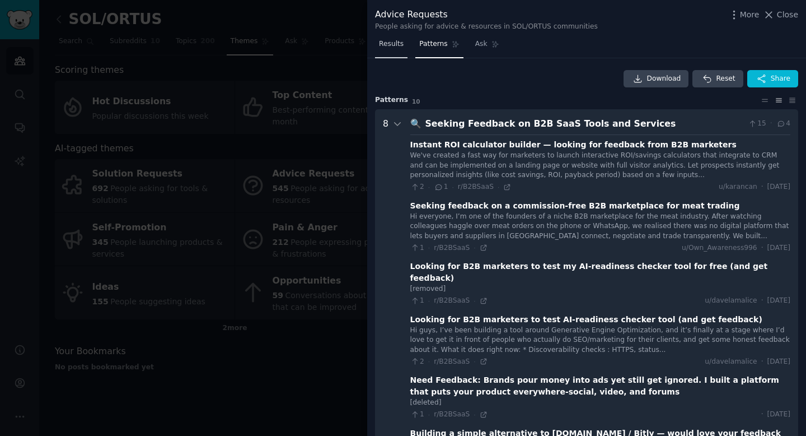
click at [390, 53] on link "Results" at bounding box center [391, 46] width 32 height 23
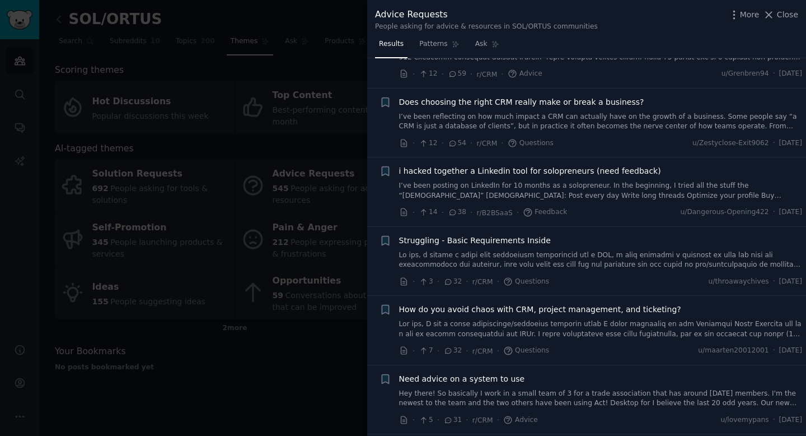
scroll to position [60, 0]
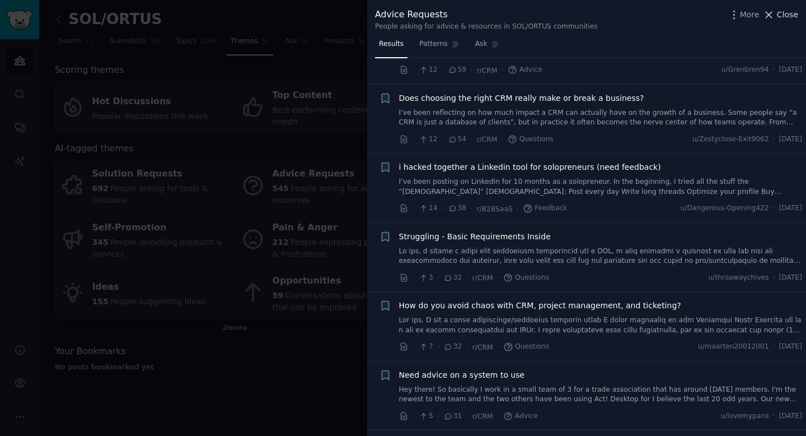
click at [785, 15] on span "Close" at bounding box center [787, 15] width 21 height 12
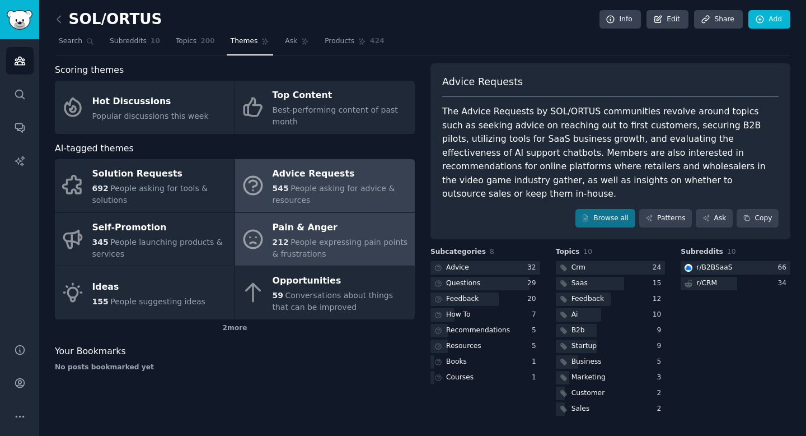
click at [321, 233] on div "Pain & Anger" at bounding box center [341, 227] width 137 height 18
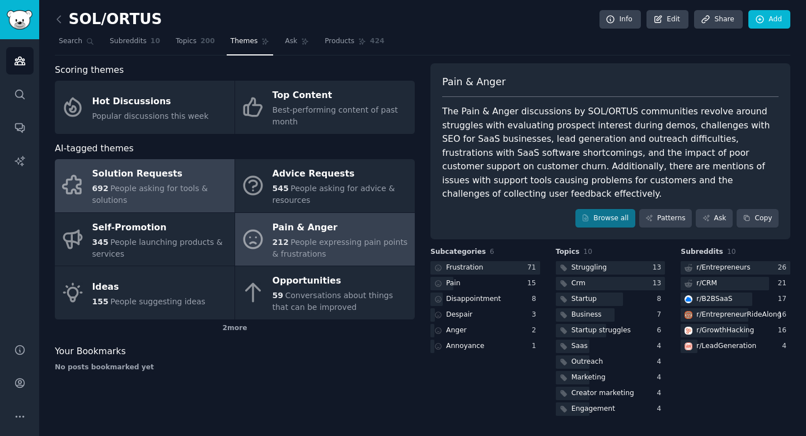
click at [189, 194] on div "692 People asking for tools & solutions" at bounding box center [160, 195] width 137 height 24
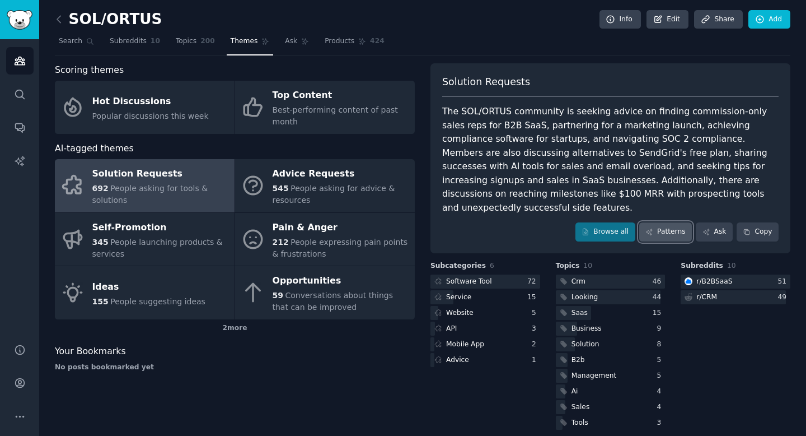
click at [660, 222] on link "Patterns" at bounding box center [665, 231] width 53 height 19
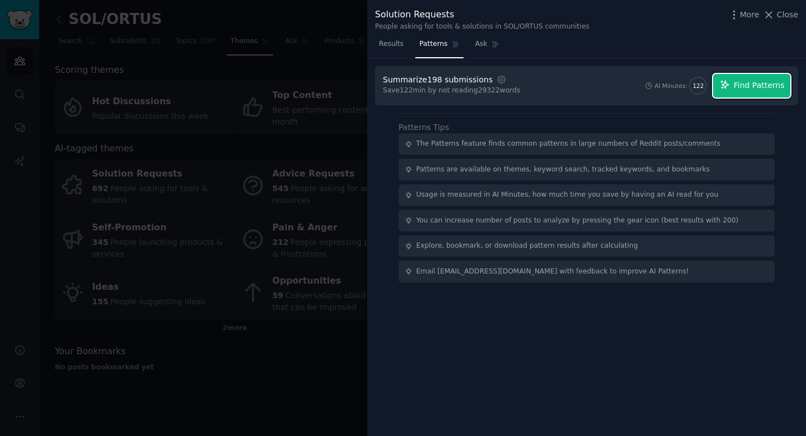
click at [748, 85] on span "Find Patterns" at bounding box center [759, 86] width 51 height 12
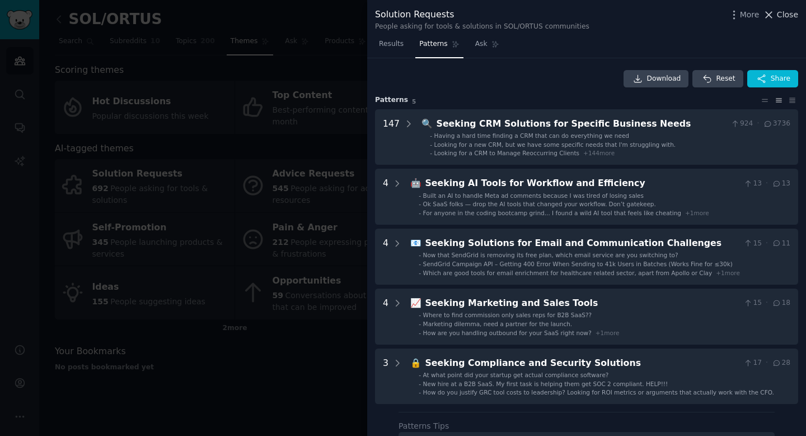
click at [781, 16] on span "Close" at bounding box center [787, 15] width 21 height 12
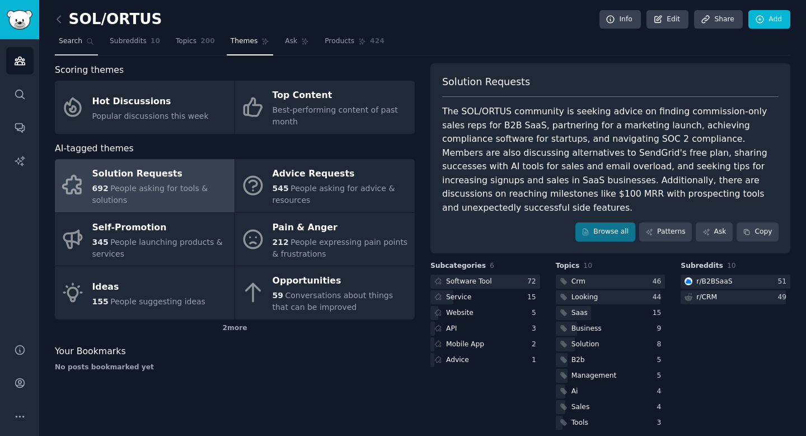
click at [69, 35] on link "Search" at bounding box center [76, 43] width 43 height 23
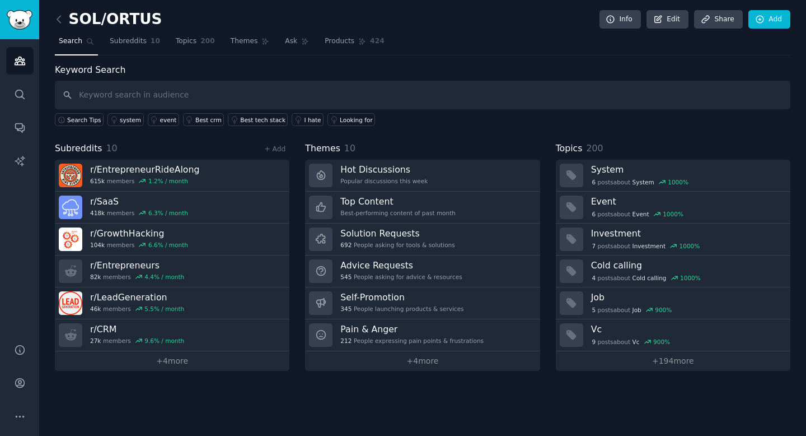
click at [167, 96] on input "text" at bounding box center [423, 95] width 736 height 29
type input "Entrepreneur"
click at [27, 12] on img "Sidebar" at bounding box center [20, 20] width 26 height 20
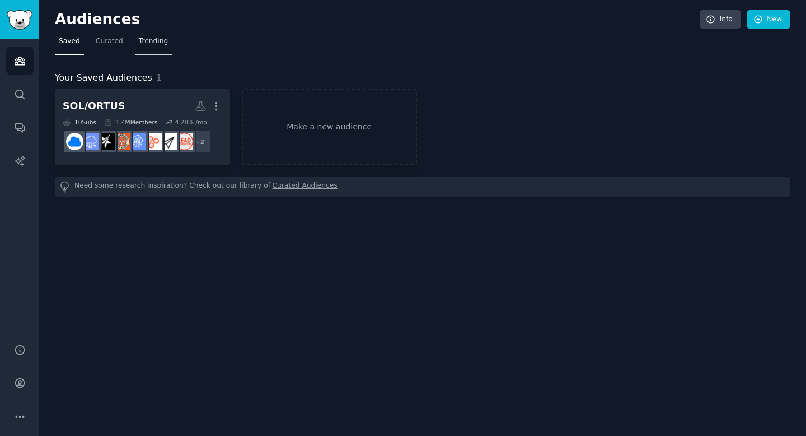
click at [151, 42] on span "Trending" at bounding box center [153, 41] width 29 height 10
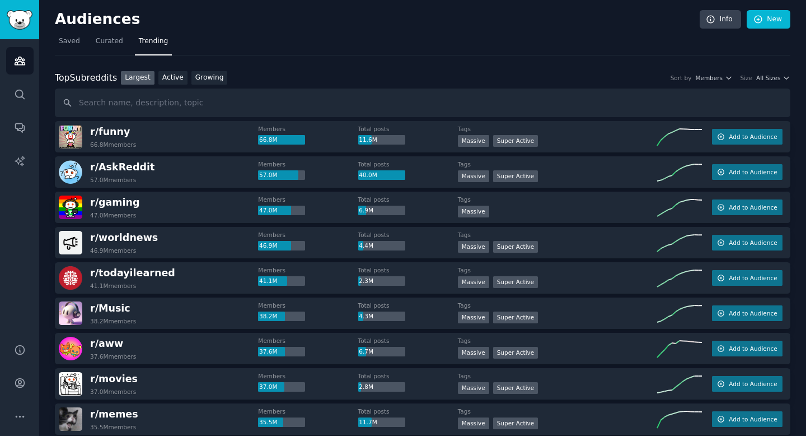
click at [136, 109] on input "text" at bounding box center [423, 102] width 736 height 29
type input "Entrepreneur"
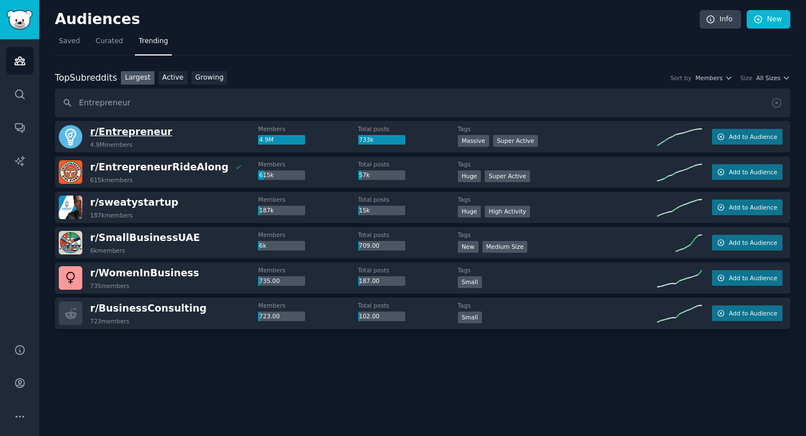
click at [153, 134] on span "r/ Entrepreneur" at bounding box center [131, 131] width 82 height 11
click at [185, 136] on div "r/ Entrepreneur 4.9M members" at bounding box center [158, 137] width 199 height 24
click at [126, 134] on span "r/ Entrepreneur" at bounding box center [131, 131] width 82 height 11
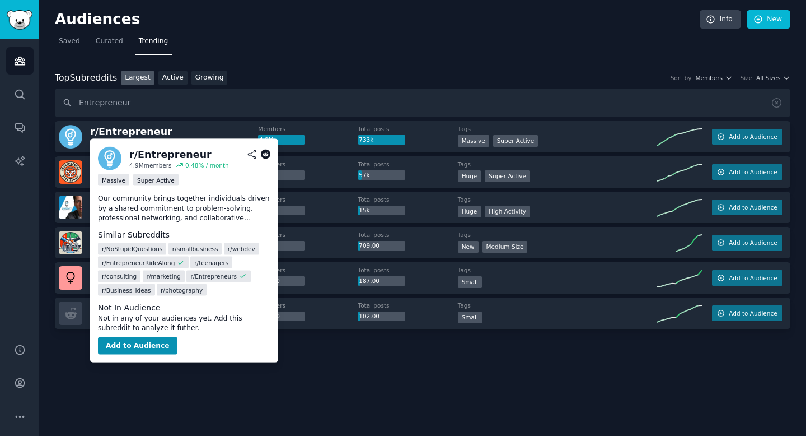
click at [126, 134] on span "r/ Entrepreneur" at bounding box center [131, 131] width 82 height 11
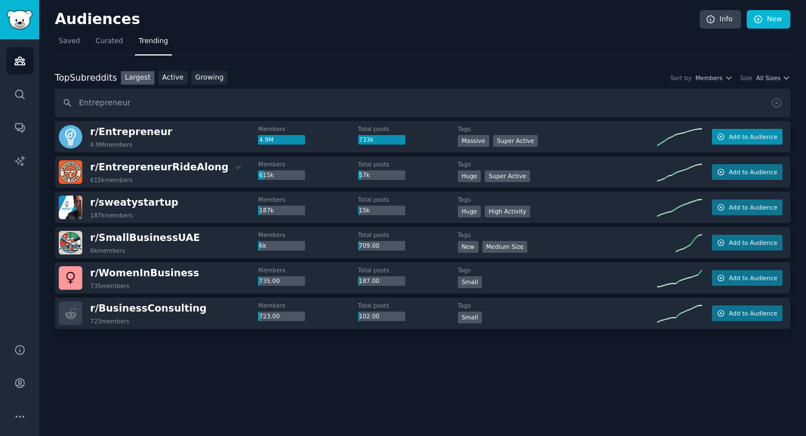
click at [749, 137] on span "Add to Audience" at bounding box center [753, 137] width 48 height 8
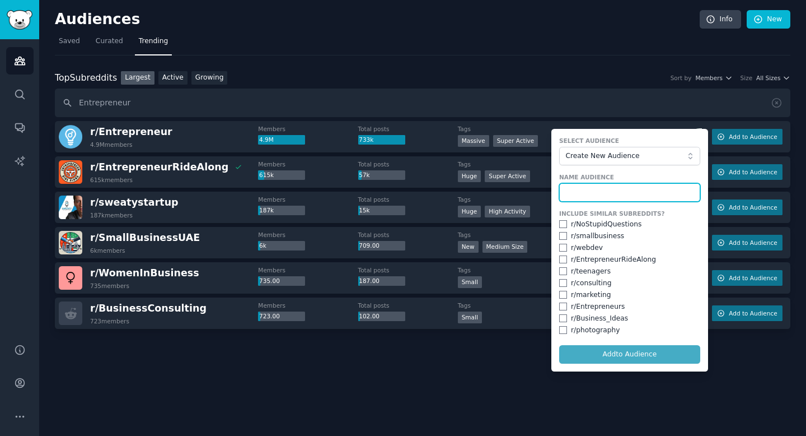
click at [609, 193] on input "text" at bounding box center [629, 192] width 141 height 19
type input "Entre"
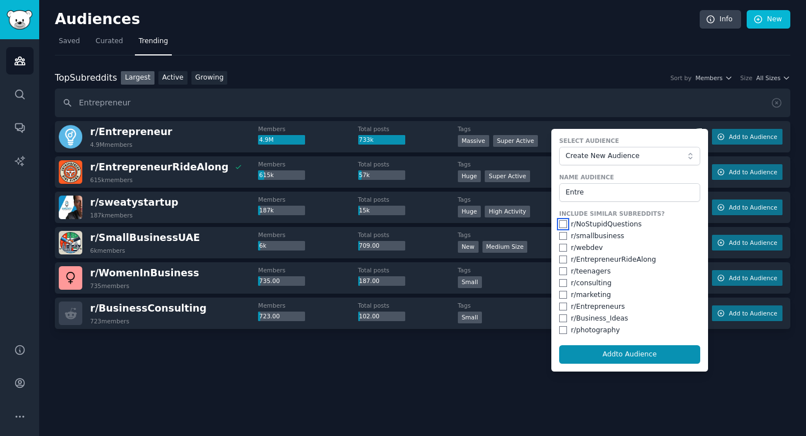
click at [560, 224] on input "checkbox" at bounding box center [563, 224] width 8 height 8
checkbox input "true"
click at [562, 233] on input "checkbox" at bounding box center [563, 236] width 8 height 8
checkbox input "true"
click at [566, 249] on input "checkbox" at bounding box center [563, 248] width 8 height 8
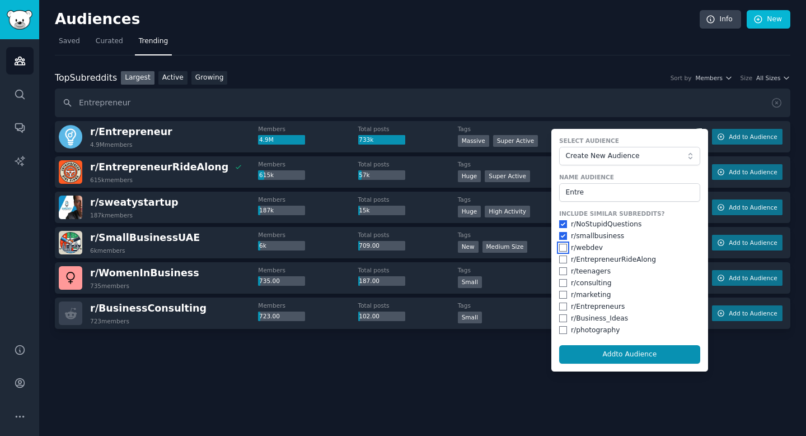
checkbox input "true"
click at [564, 256] on input "checkbox" at bounding box center [563, 259] width 8 height 8
checkbox input "true"
click at [563, 273] on input "checkbox" at bounding box center [563, 271] width 8 height 8
checkbox input "true"
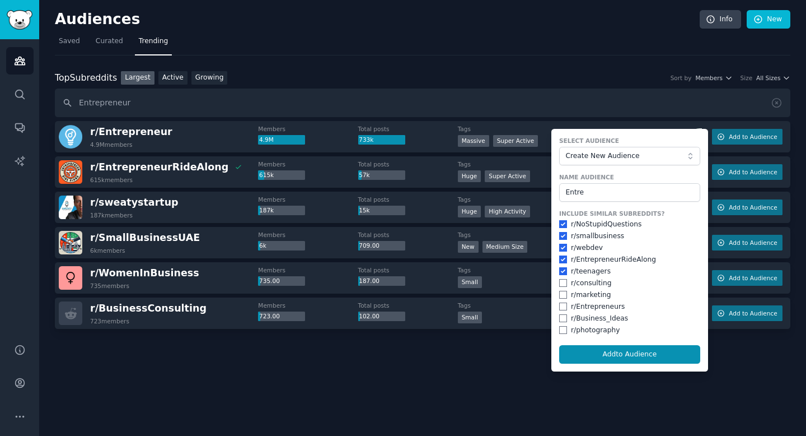
click at [567, 287] on div "r/ consulting" at bounding box center [629, 283] width 141 height 10
click at [563, 287] on input "checkbox" at bounding box center [563, 283] width 8 height 8
checkbox input "true"
click at [563, 293] on input "checkbox" at bounding box center [563, 295] width 8 height 8
checkbox input "true"
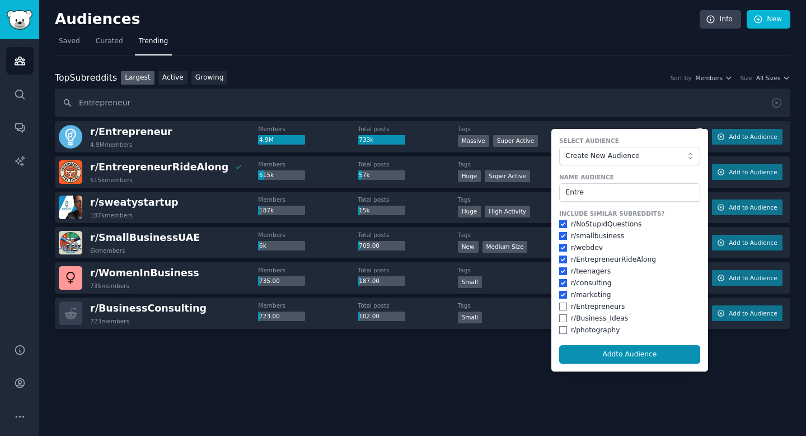
click at [563, 310] on div "r/ Entrepreneurs" at bounding box center [629, 307] width 141 height 10
click at [563, 320] on input "checkbox" at bounding box center [563, 318] width 8 height 8
checkbox input "true"
click at [559, 303] on form "Select Audience Create New Audience Name Audience Entre Include Similar Subredd…" at bounding box center [630, 250] width 157 height 242
click at [560, 307] on input "checkbox" at bounding box center [563, 306] width 8 height 8
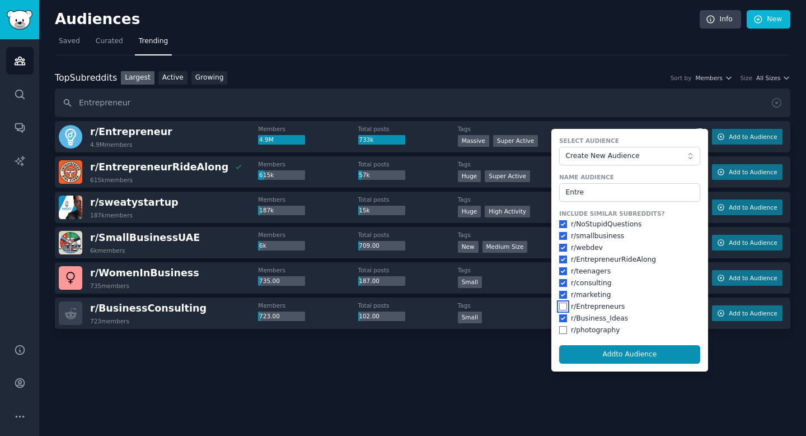
checkbox input "true"
click at [563, 325] on div "r/ photography" at bounding box center [629, 330] width 141 height 10
click at [565, 330] on input "checkbox" at bounding box center [563, 330] width 8 height 8
checkbox input "true"
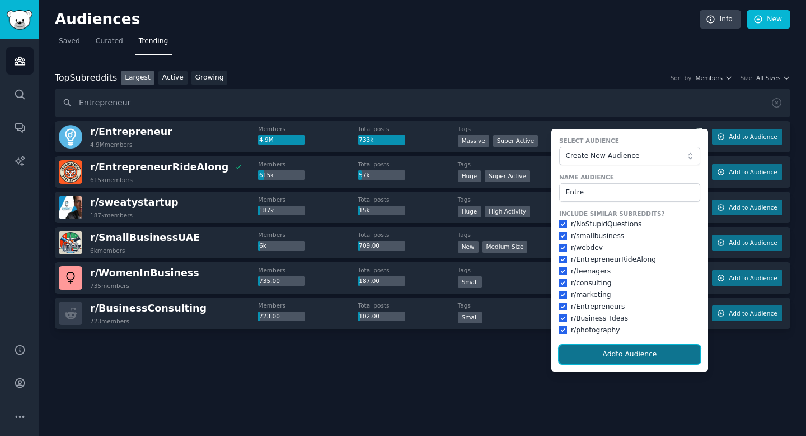
click at [591, 345] on button "Add to Audience" at bounding box center [629, 354] width 141 height 19
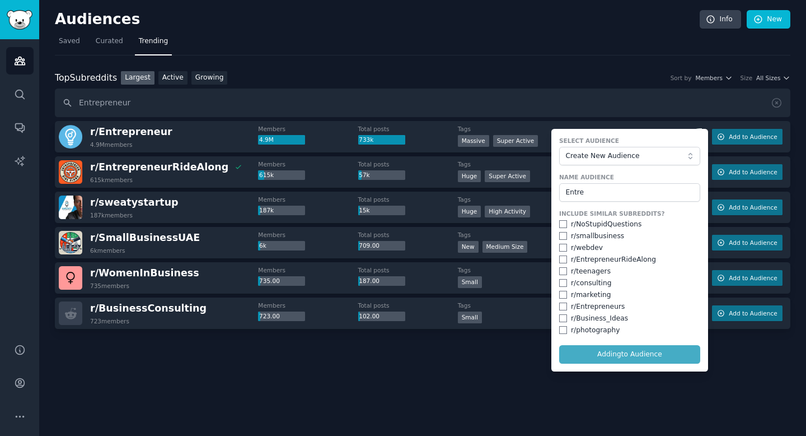
checkbox input "false"
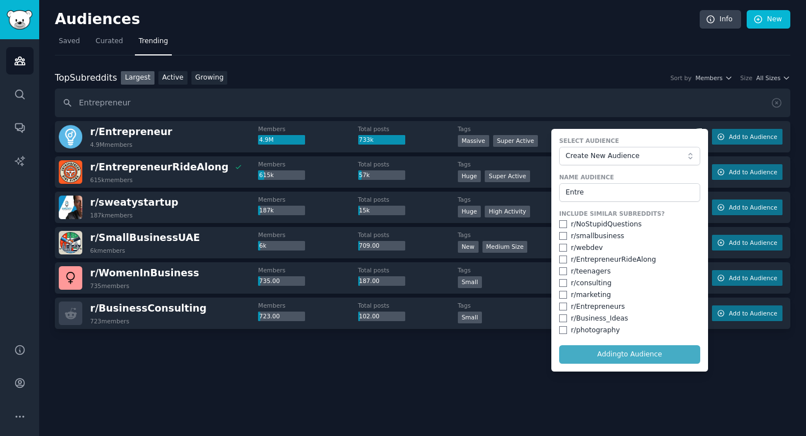
checkbox input "false"
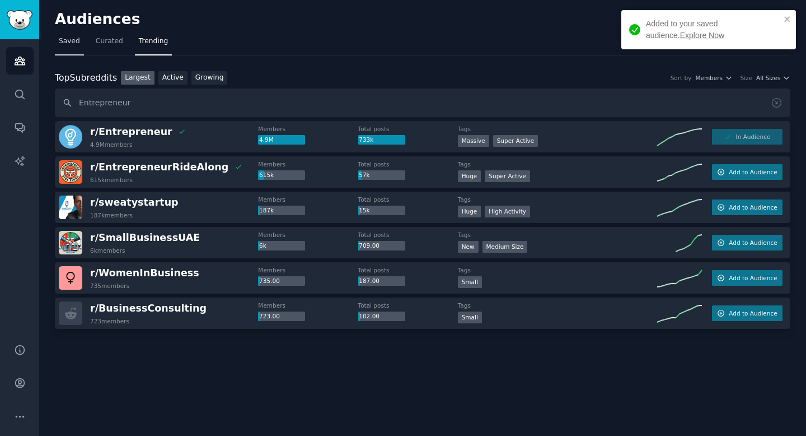
click at [73, 40] on span "Saved" at bounding box center [69, 41] width 21 height 10
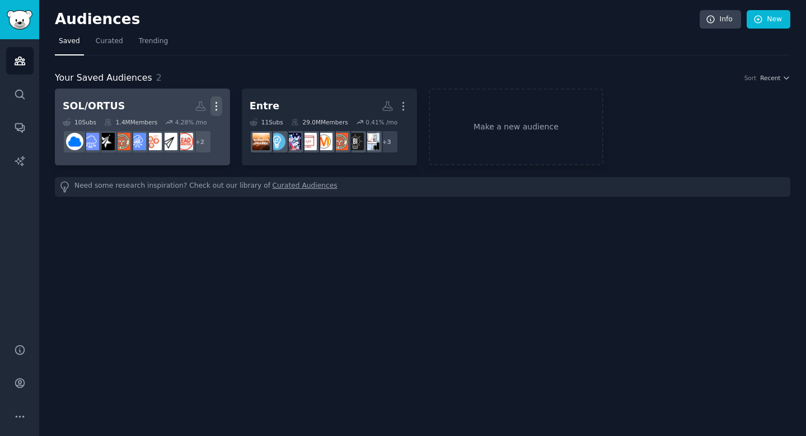
click at [217, 106] on icon "button" at bounding box center [216, 106] width 1 height 8
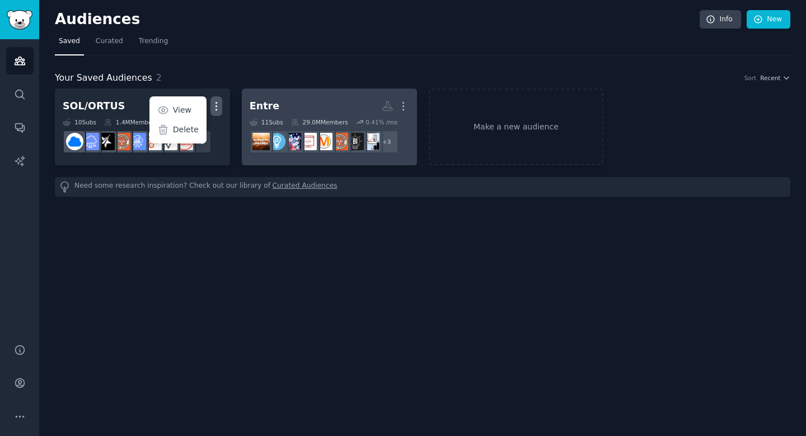
click at [277, 109] on h2 "Entre More" at bounding box center [330, 106] width 160 height 20
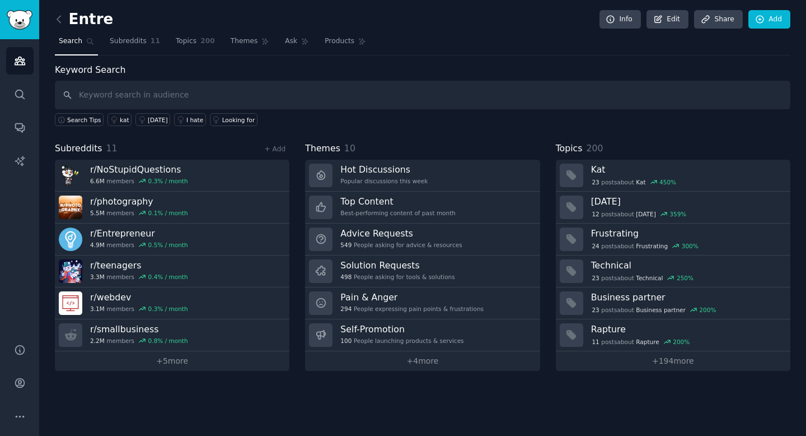
click at [217, 95] on input "text" at bounding box center [423, 95] width 736 height 29
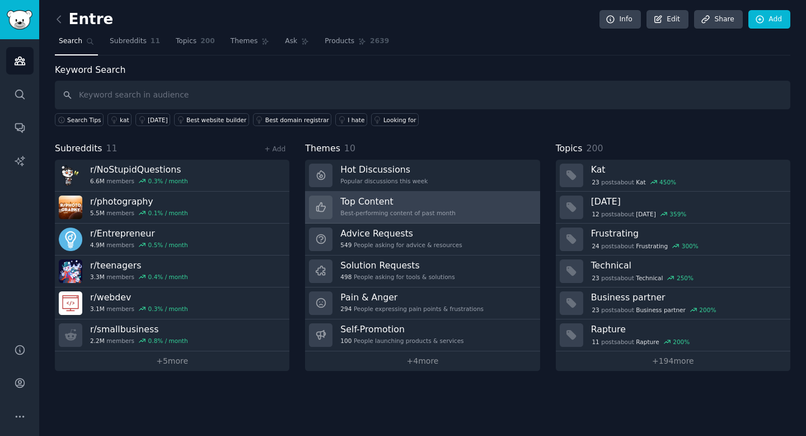
click at [362, 202] on h3 "Top Content" at bounding box center [397, 201] width 115 height 12
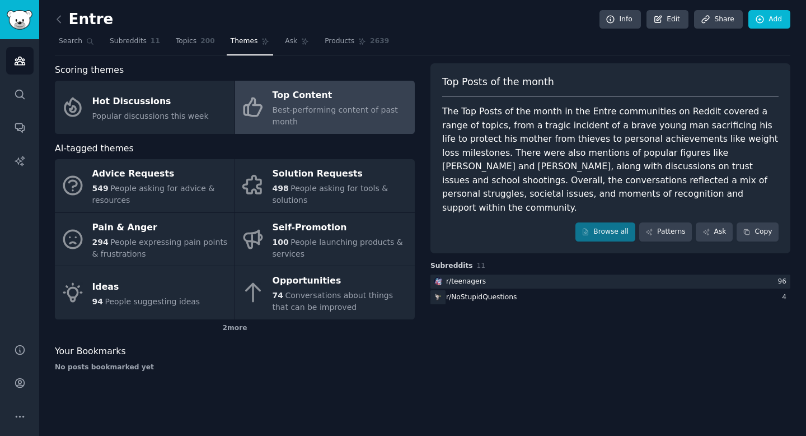
click at [320, 106] on span "Best-performing content of past month" at bounding box center [335, 115] width 125 height 21
click at [658, 222] on link "Patterns" at bounding box center [665, 231] width 53 height 19
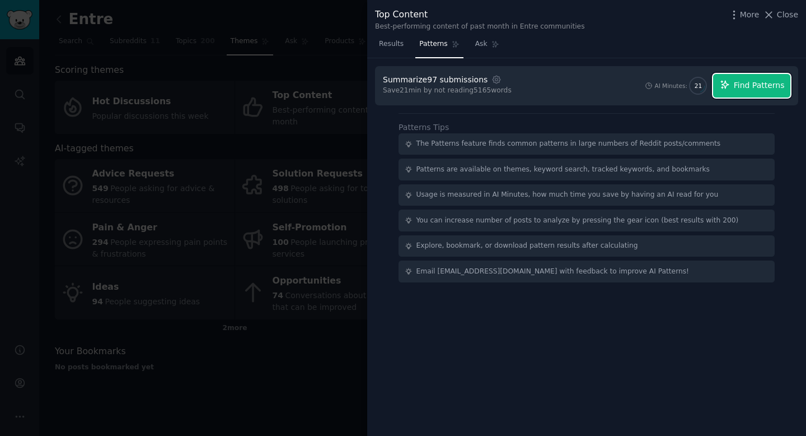
click at [765, 85] on span "Find Patterns" at bounding box center [759, 86] width 51 height 12
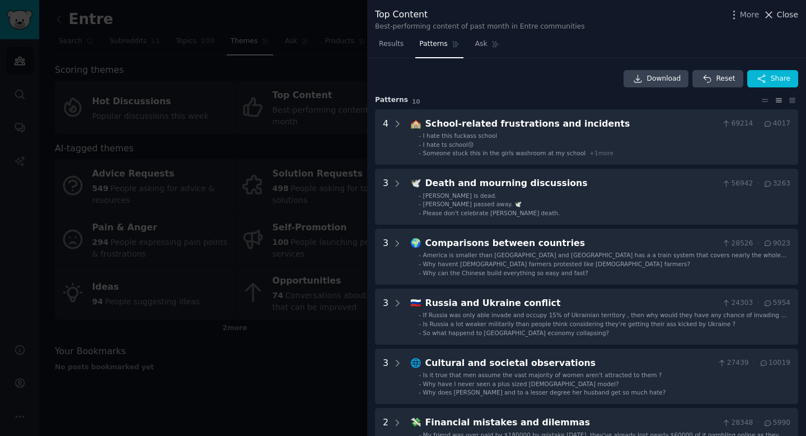
click at [785, 10] on span "Close" at bounding box center [787, 15] width 21 height 12
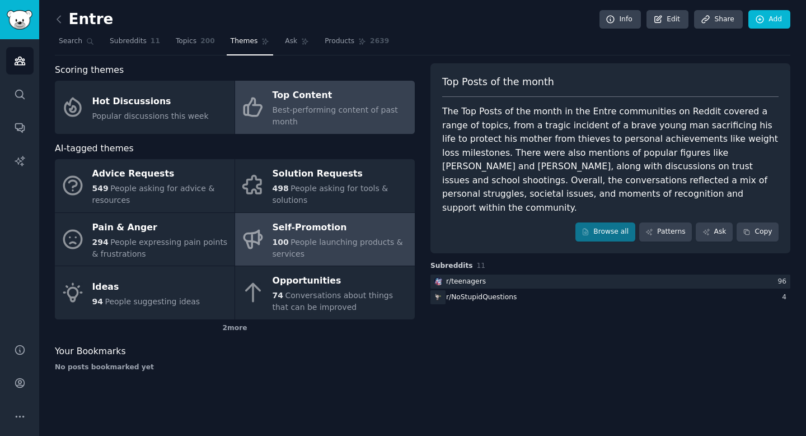
click at [287, 236] on div "100 People launching products & services" at bounding box center [341, 248] width 137 height 24
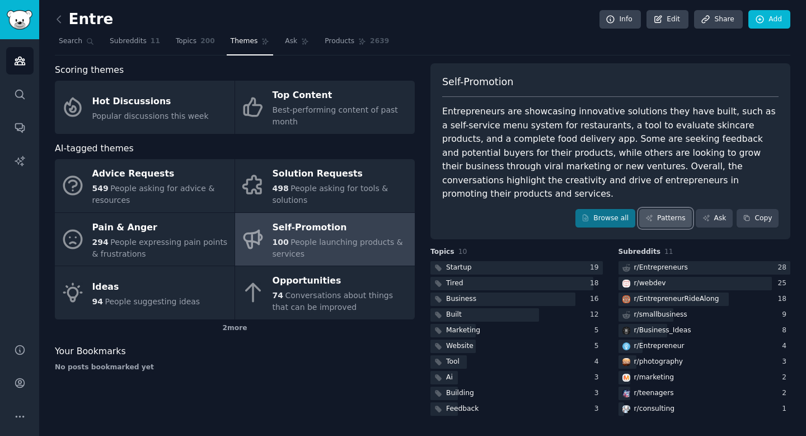
click at [659, 209] on link "Patterns" at bounding box center [665, 218] width 53 height 19
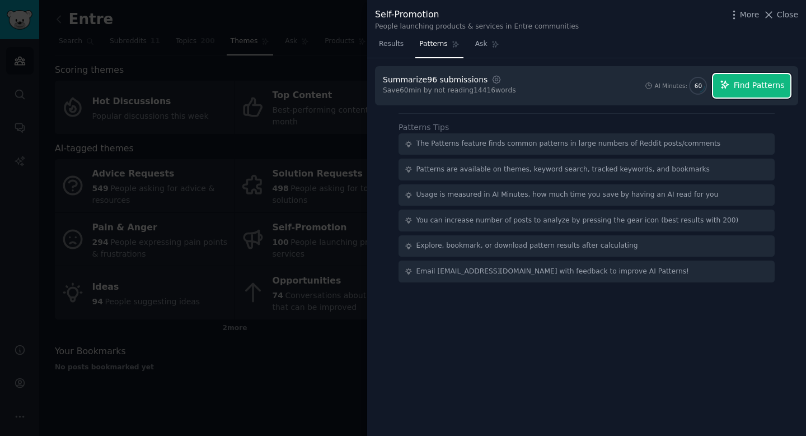
click at [754, 83] on span "Find Patterns" at bounding box center [759, 86] width 51 height 12
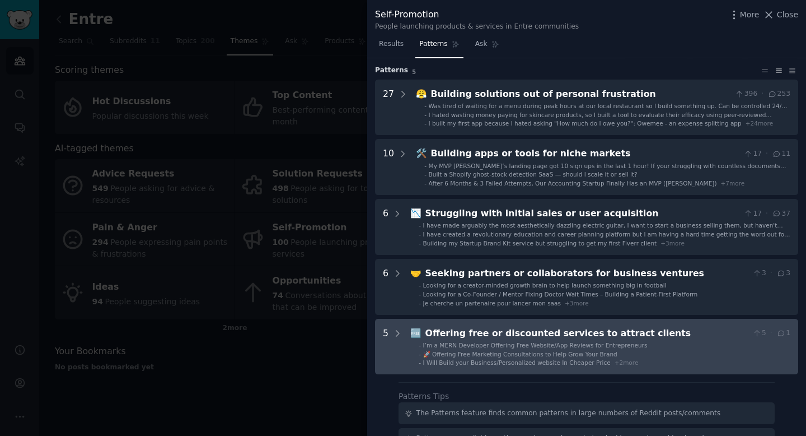
scroll to position [27, 0]
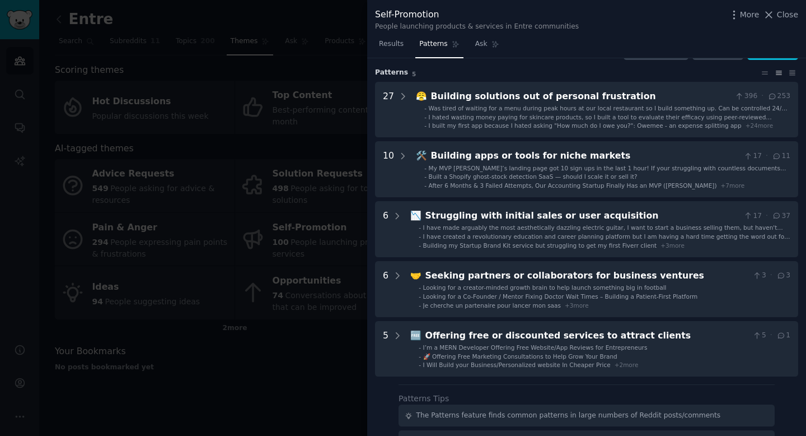
click at [784, 10] on span "Close" at bounding box center [787, 15] width 21 height 12
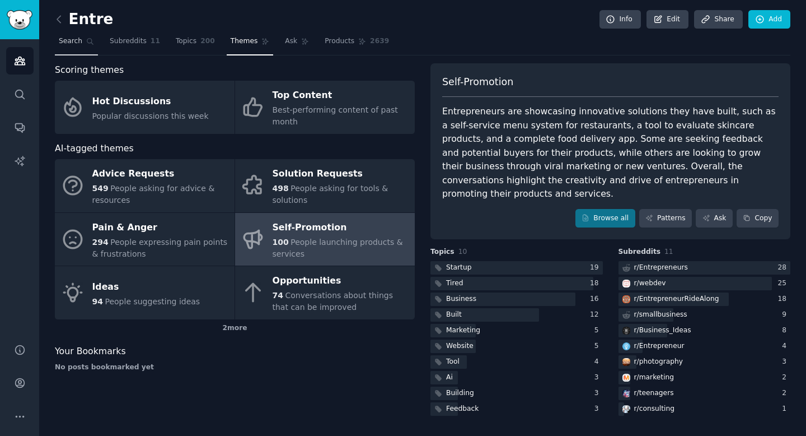
click at [86, 41] on icon at bounding box center [90, 42] width 8 height 8
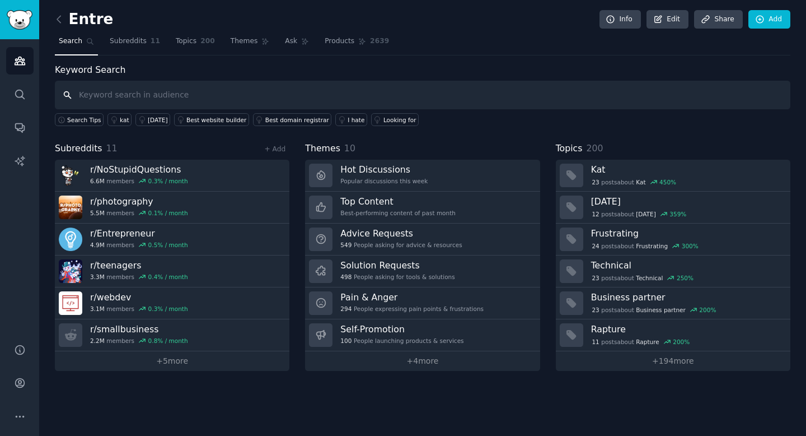
click at [120, 91] on input "text" at bounding box center [423, 95] width 736 height 29
click at [128, 39] on span "Subreddits" at bounding box center [128, 41] width 37 height 10
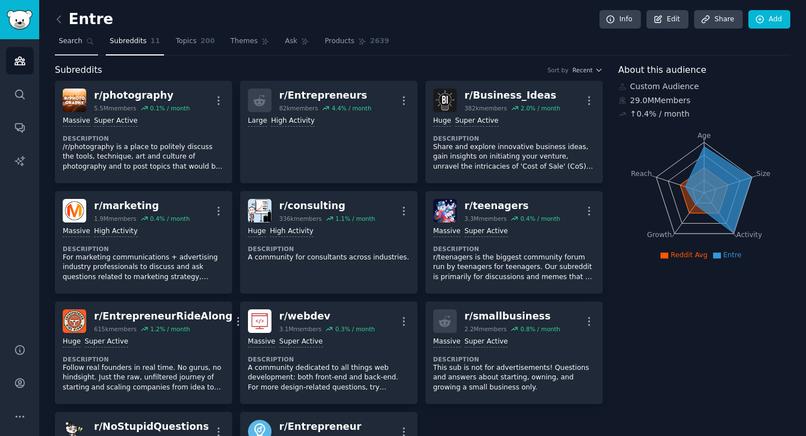
click at [63, 44] on span "Search" at bounding box center [71, 41] width 24 height 10
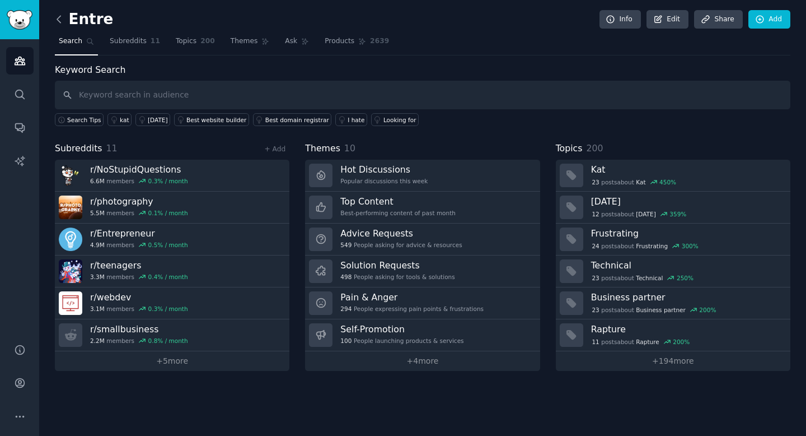
click at [59, 22] on icon at bounding box center [59, 19] width 12 height 12
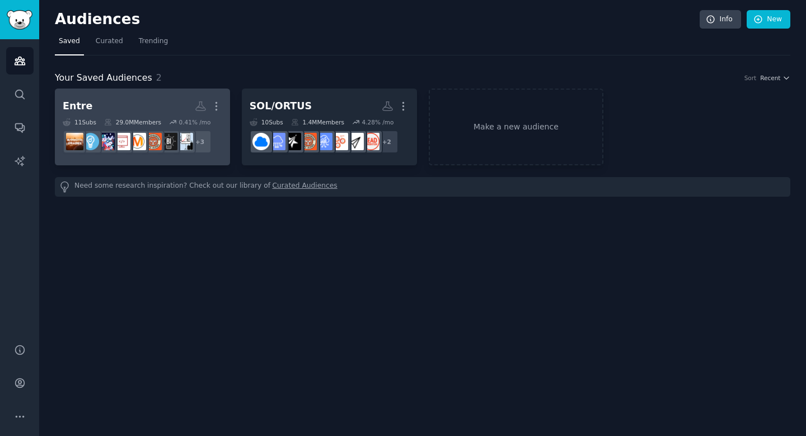
click at [97, 112] on h2 "Entre More" at bounding box center [143, 106] width 160 height 20
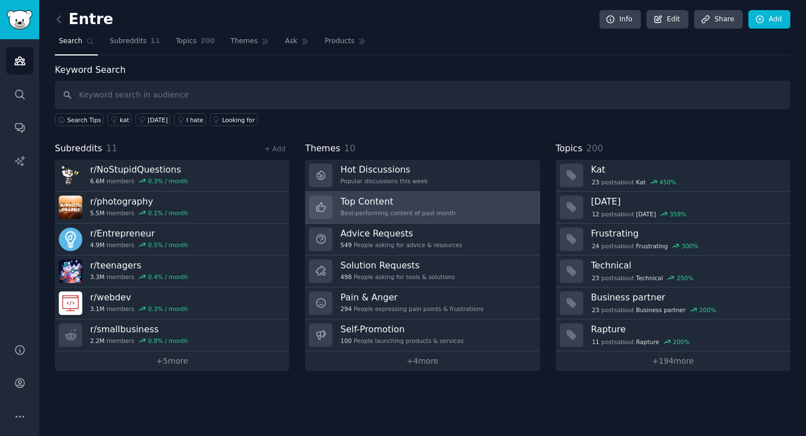
click at [387, 211] on div "Best-performing content of past month" at bounding box center [397, 213] width 115 height 8
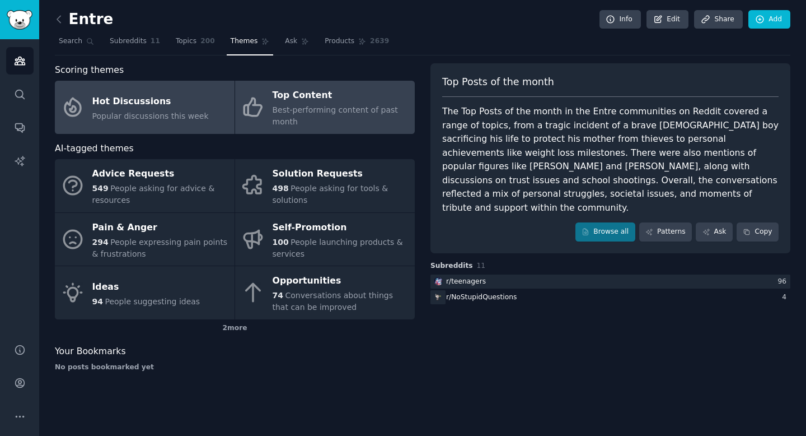
click at [184, 110] on div "Popular discussions this week" at bounding box center [150, 116] width 116 height 12
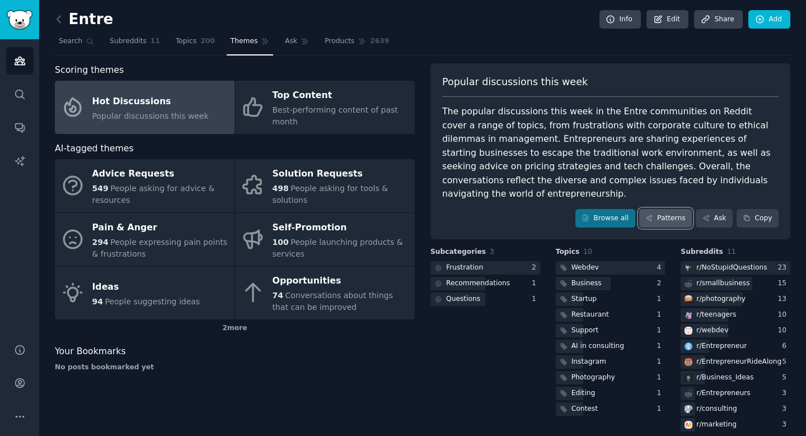
click at [657, 209] on link "Patterns" at bounding box center [665, 218] width 53 height 19
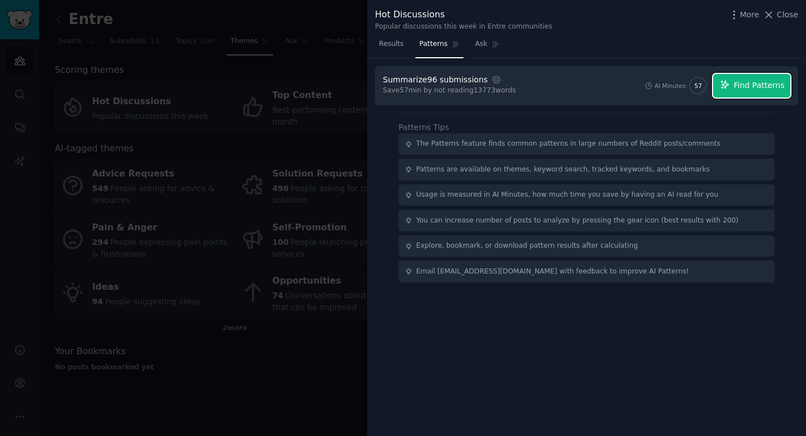
click at [727, 93] on button "Find Patterns" at bounding box center [751, 86] width 77 height 24
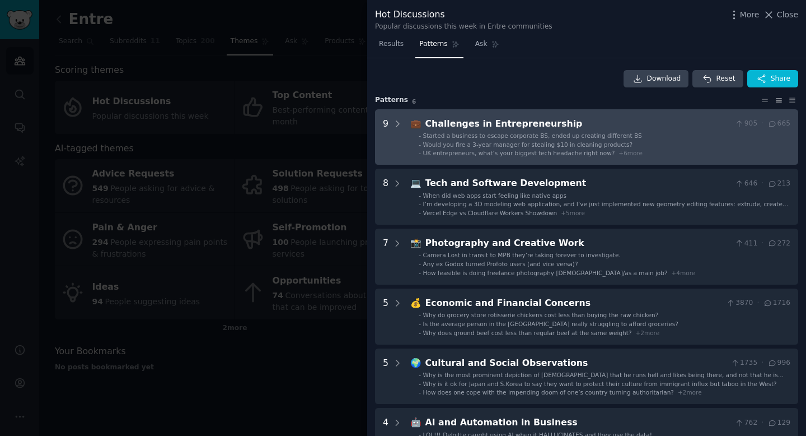
click at [532, 132] on span "Started a business to escape corporate BS, ended up creating different BS" at bounding box center [532, 135] width 219 height 7
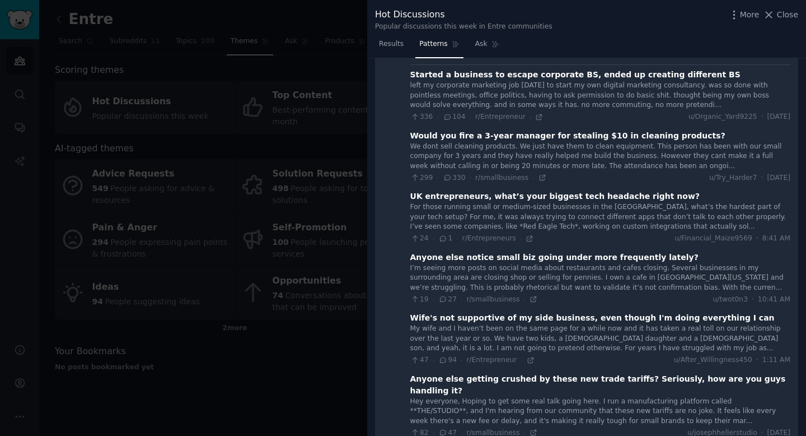
scroll to position [72, 0]
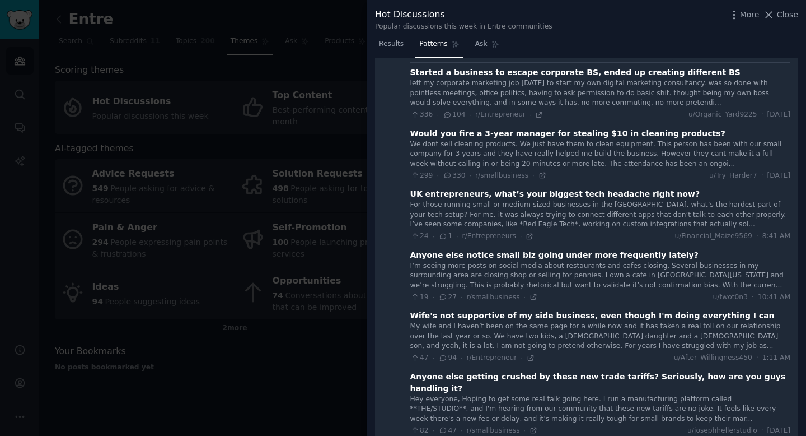
click at [600, 195] on div "UK entrepreneurs, what’s your biggest tech headache right now?" at bounding box center [554, 194] width 289 height 12
click at [548, 195] on div "UK entrepreneurs, what’s your biggest tech headache right now?" at bounding box center [554, 194] width 289 height 12
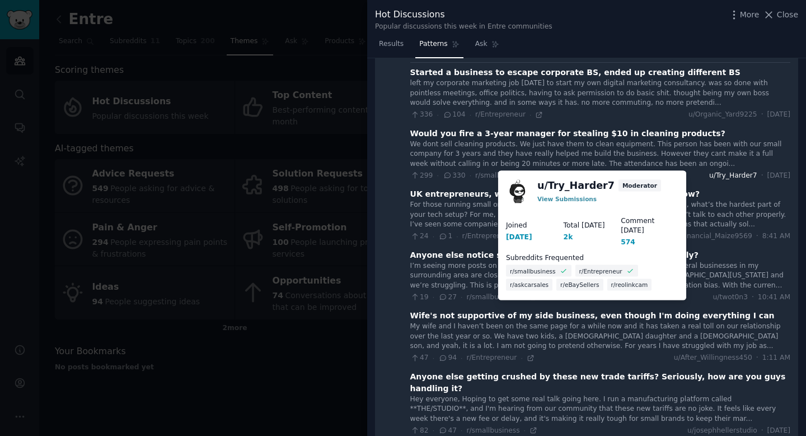
click at [711, 175] on span "u/Try_Harder7" at bounding box center [733, 176] width 48 height 10
click at [709, 176] on span "u/Try_Harder7" at bounding box center [733, 176] width 48 height 10
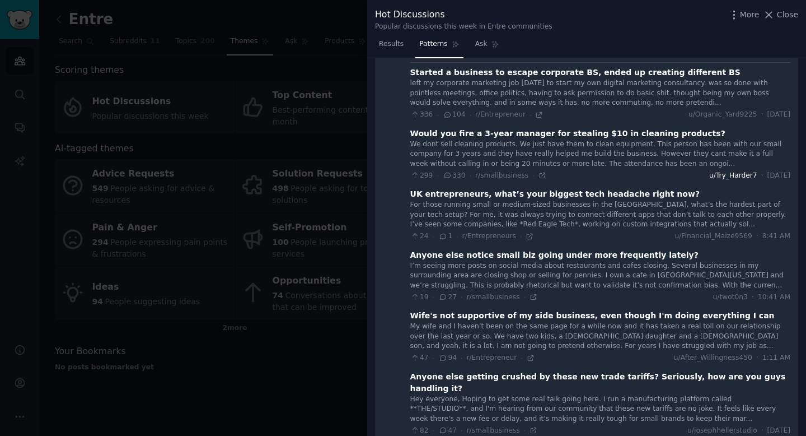
drag, startPoint x: 682, startPoint y: 177, endPoint x: 703, endPoint y: 177, distance: 20.7
click at [690, 177] on div "299 · 330 · r/smallbusiness · u/Try_Harder7 · Tue 10/7/2025" at bounding box center [600, 176] width 380 height 10
click at [709, 177] on span "u/Try_Harder7" at bounding box center [733, 176] width 48 height 10
click at [678, 216] on div "For those running small or medium-sized businesses in the UK, what’s the hardes…" at bounding box center [600, 215] width 380 height 30
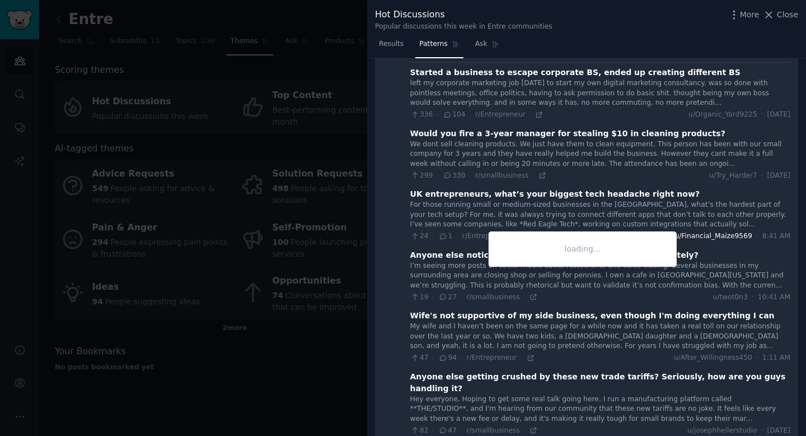
click at [696, 237] on span "u/Financial_Maize9569" at bounding box center [713, 236] width 77 height 10
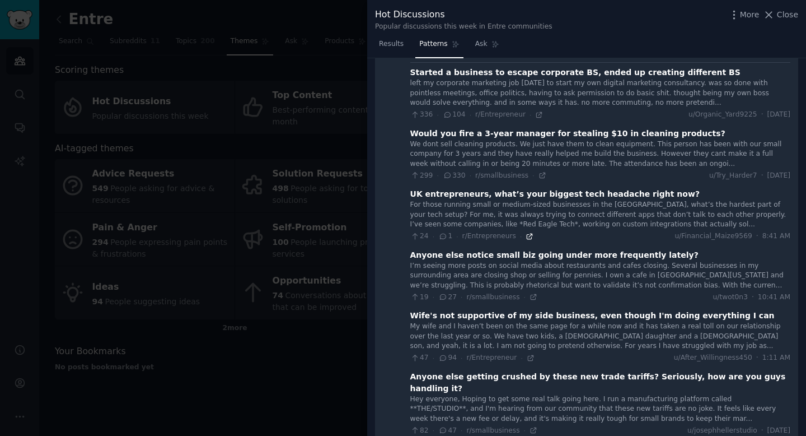
click at [528, 235] on icon at bounding box center [530, 236] width 8 height 8
click at [779, 16] on span "Close" at bounding box center [787, 15] width 21 height 12
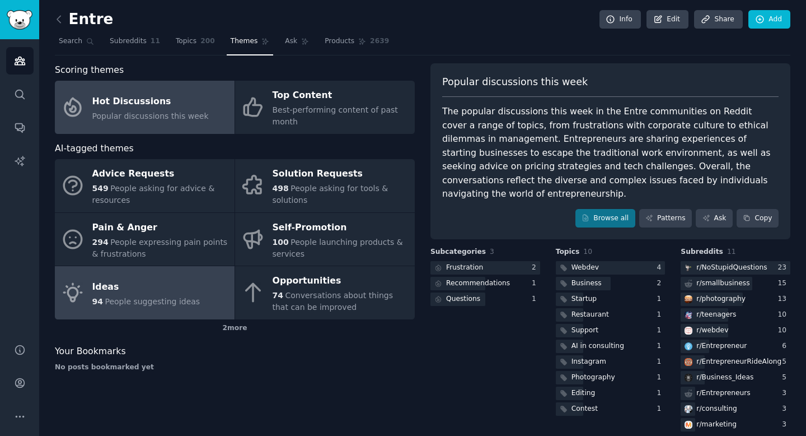
click at [180, 284] on div "Ideas" at bounding box center [146, 287] width 108 height 18
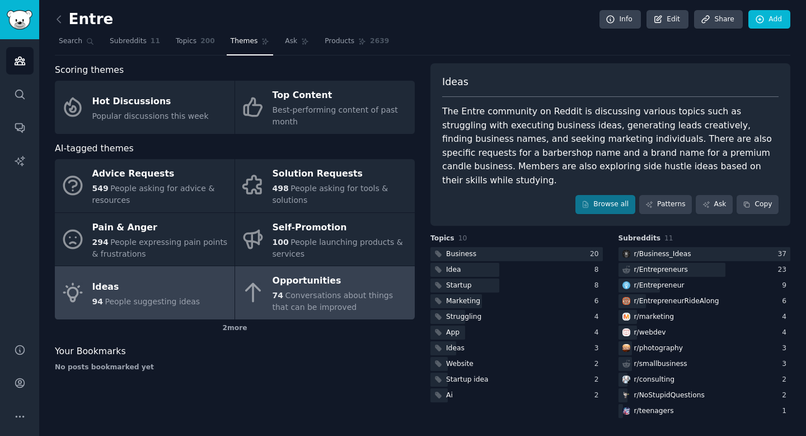
click at [265, 295] on link "Opportunities 74 Conversations about things that can be improved" at bounding box center [325, 292] width 180 height 53
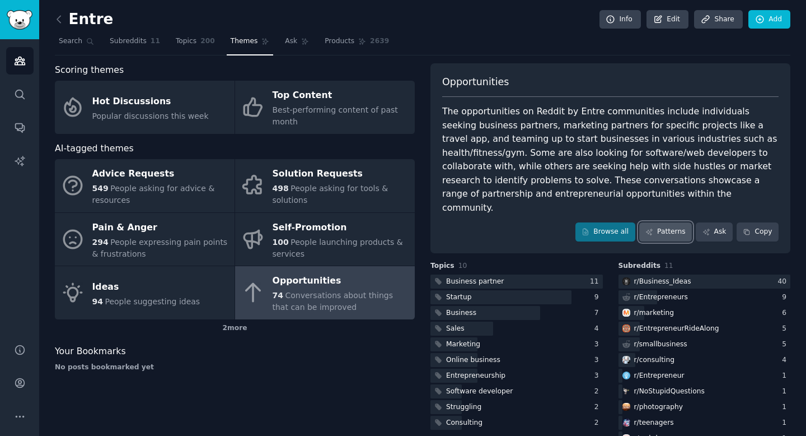
click at [650, 228] on icon at bounding box center [650, 232] width 8 height 8
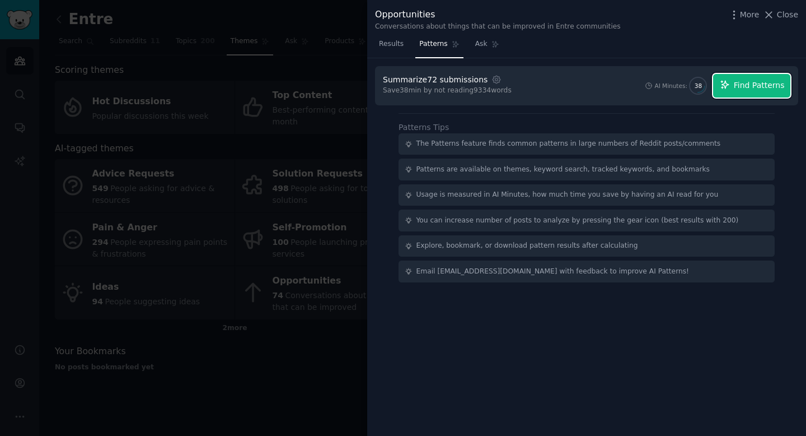
click at [773, 91] on span "Find Patterns" at bounding box center [759, 86] width 51 height 12
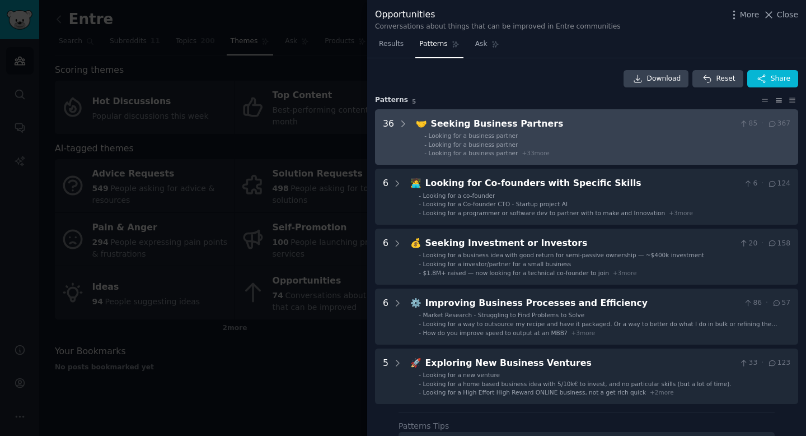
click at [464, 149] on span "Looking for a business partner" at bounding box center [474, 152] width 90 height 7
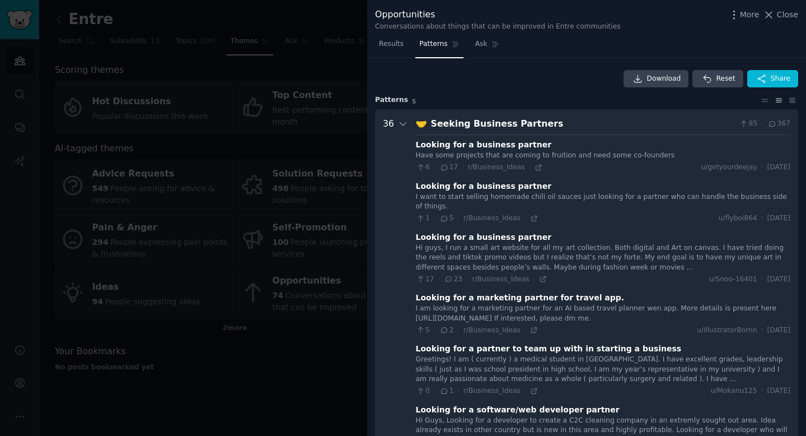
click at [319, 352] on div at bounding box center [403, 218] width 806 height 436
